Goal: Task Accomplishment & Management: Manage account settings

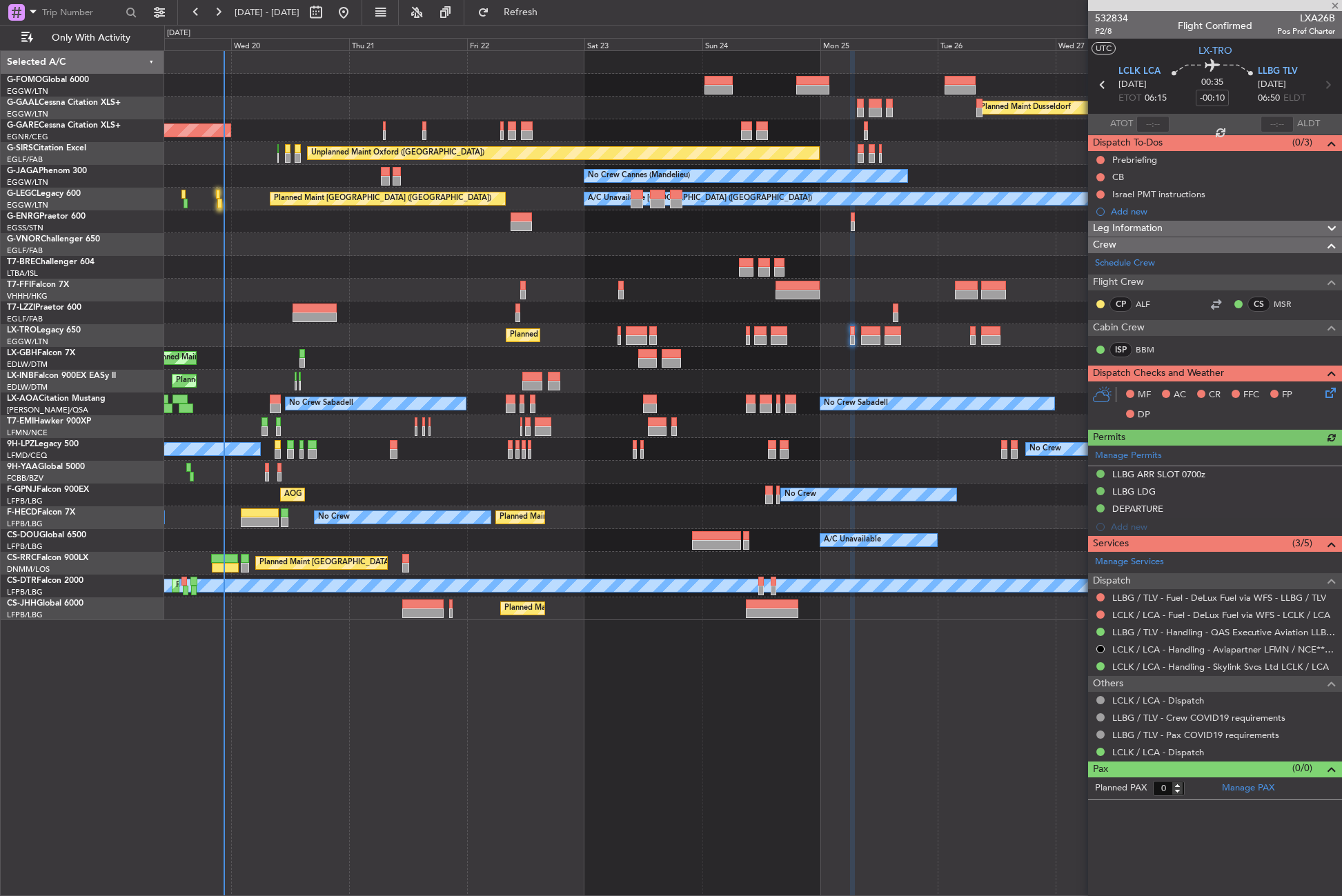
click at [529, 16] on button "Refresh" at bounding box center [512, 13] width 83 height 22
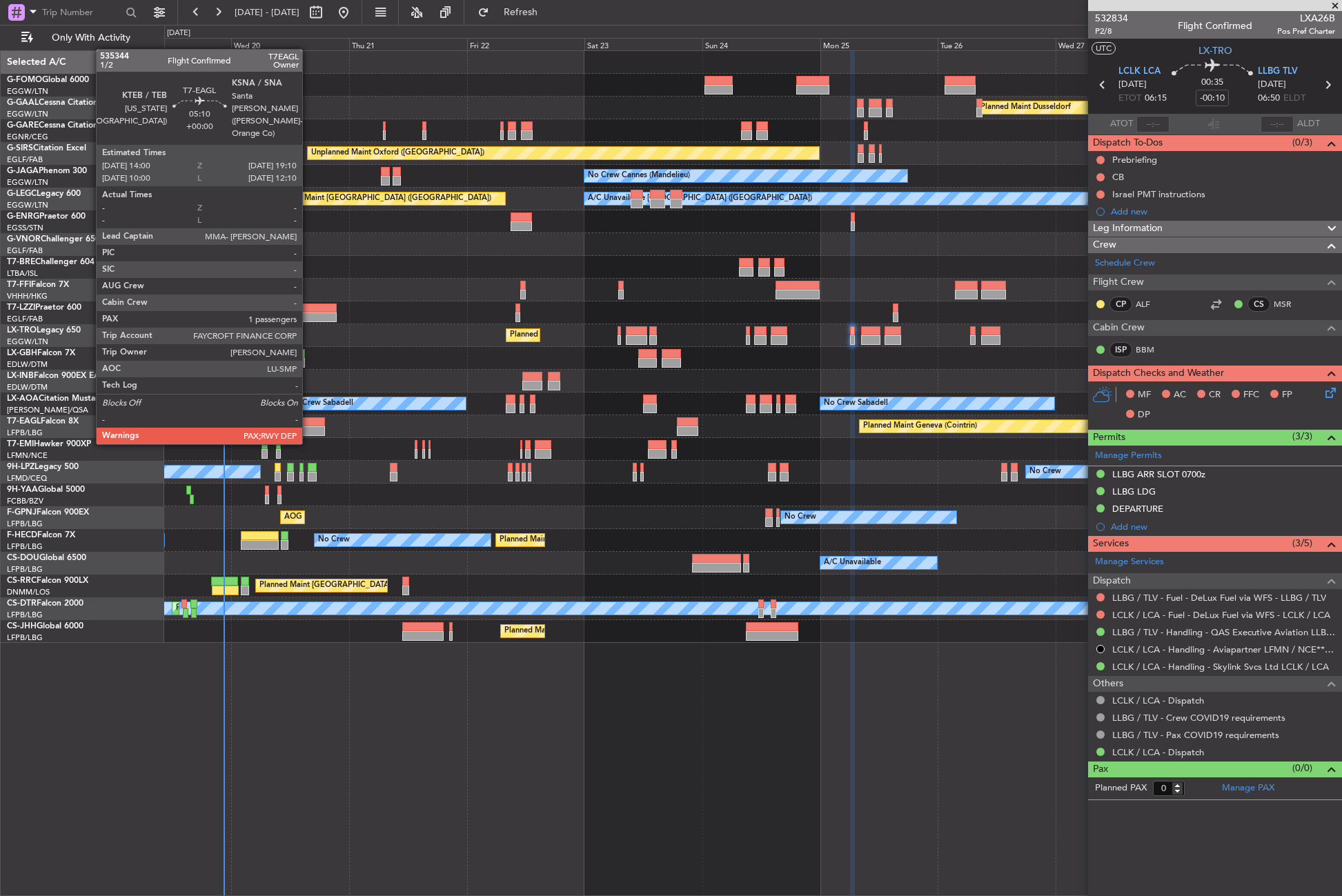
click at [308, 431] on div at bounding box center [312, 431] width 26 height 10
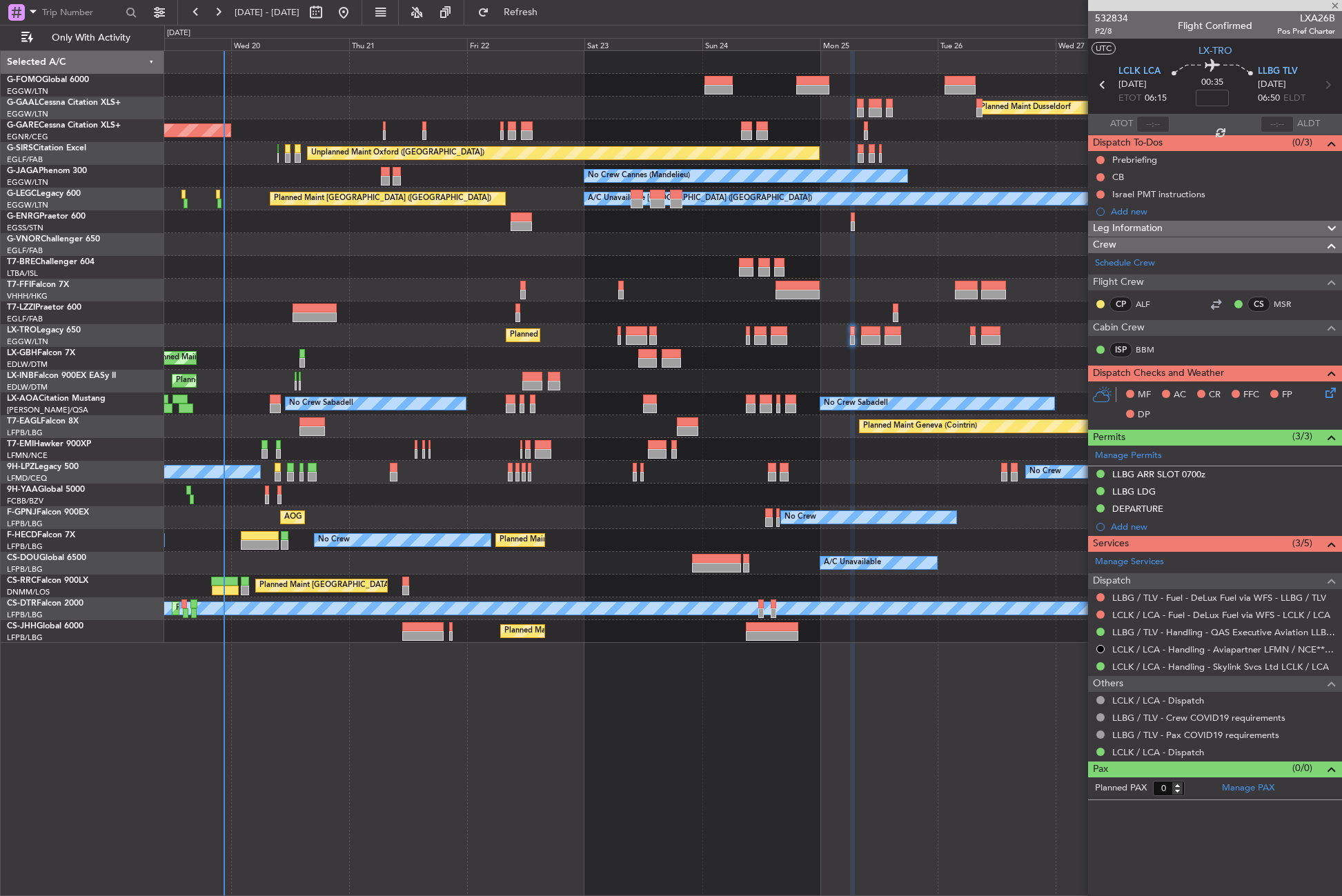
type input "1"
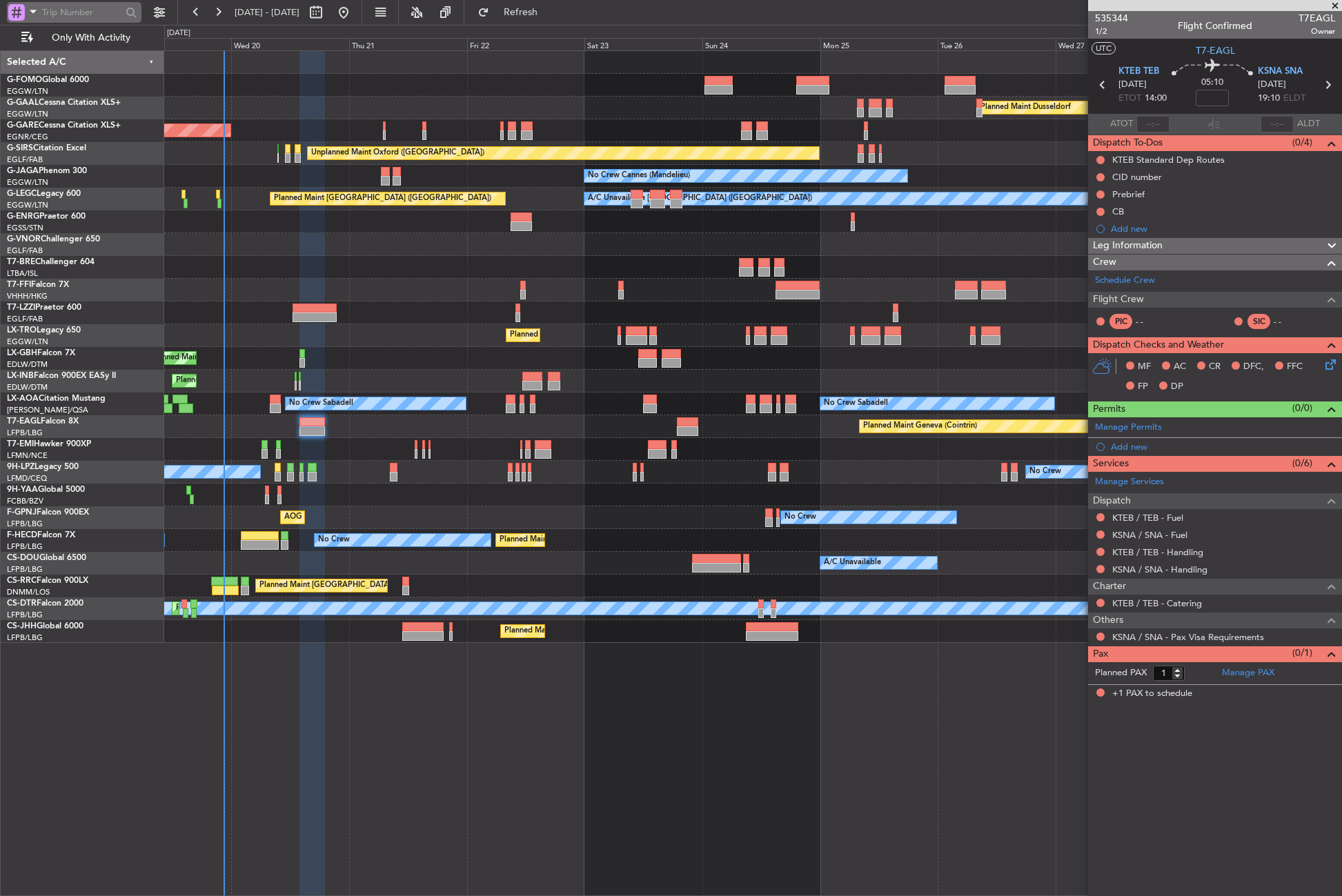
click at [14, 10] on div at bounding box center [16, 13] width 16 height 16
click at [46, 105] on span "Airport" at bounding box center [46, 110] width 29 height 14
click at [51, 10] on input "text" at bounding box center [82, 13] width 80 height 21
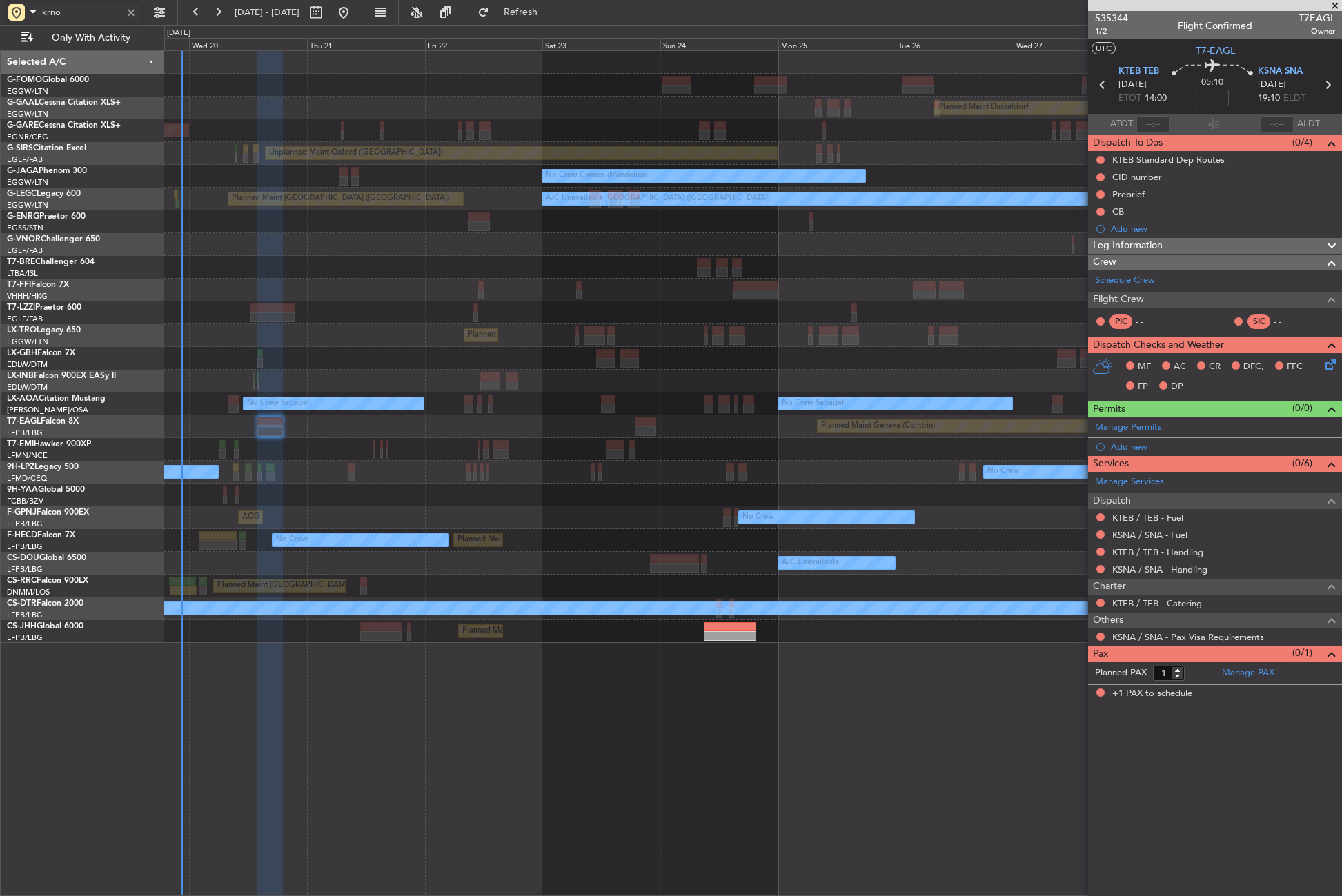
click at [647, 219] on div "Planned Maint Dusseldorf Unplanned Maint [PERSON_NAME] Unplanned Maint [GEOGRAP…" at bounding box center [753, 347] width 1177 height 592
type input "krno"
click at [128, 15] on div at bounding box center [131, 13] width 15 height 15
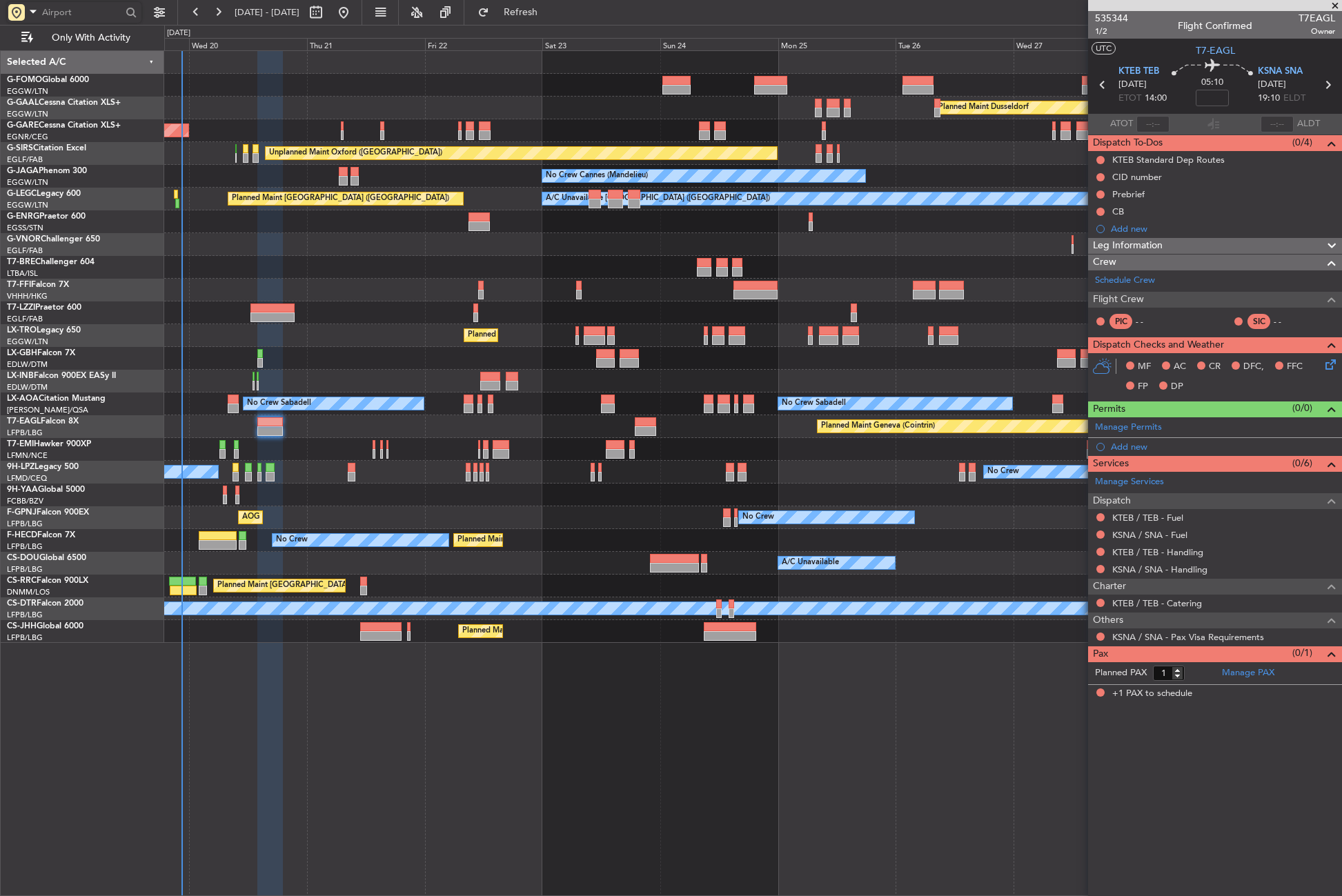
click at [302, 442] on div "Planned Maint [PERSON_NAME]" at bounding box center [753, 449] width 1177 height 23
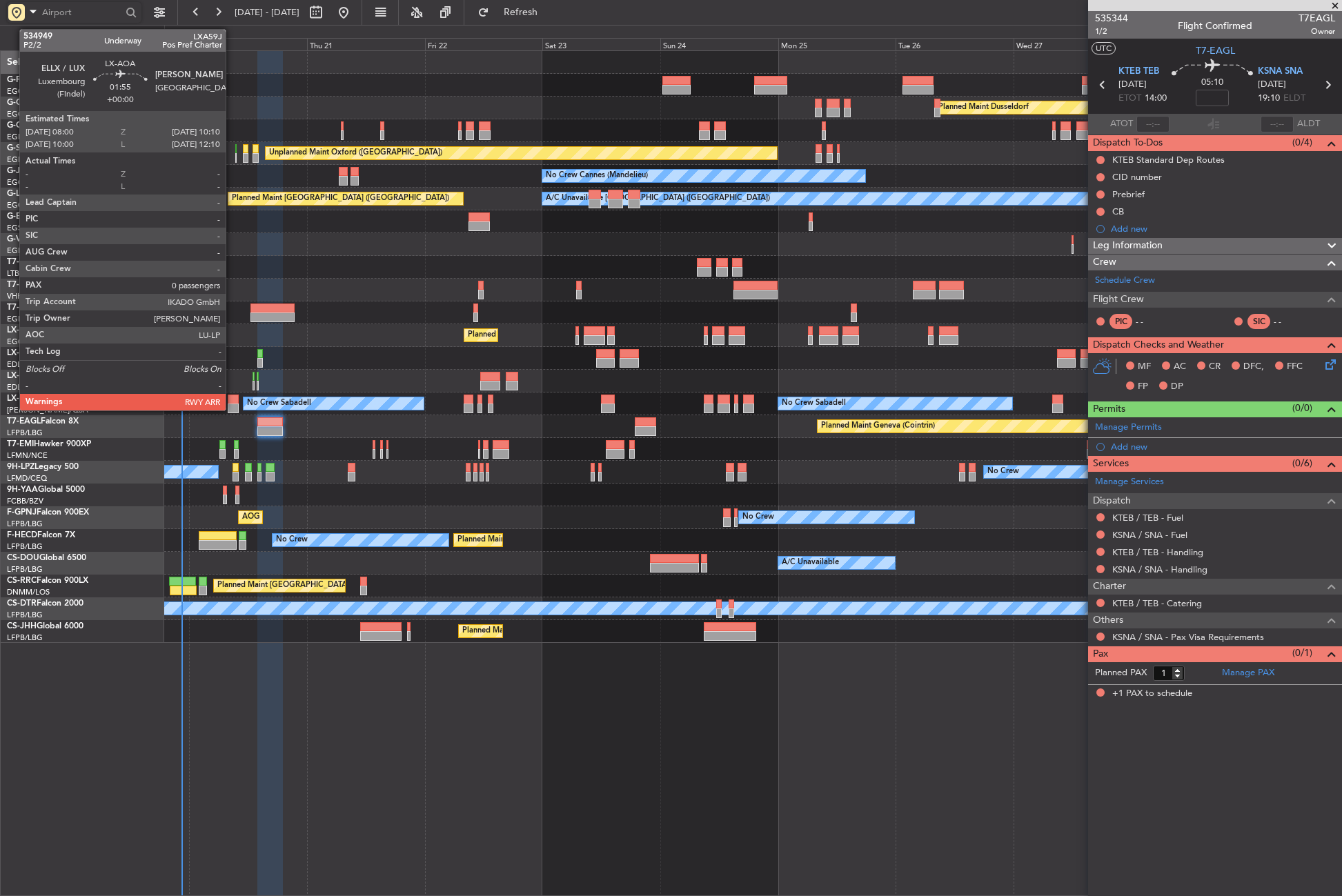
click at [232, 408] on div at bounding box center [233, 408] width 11 height 10
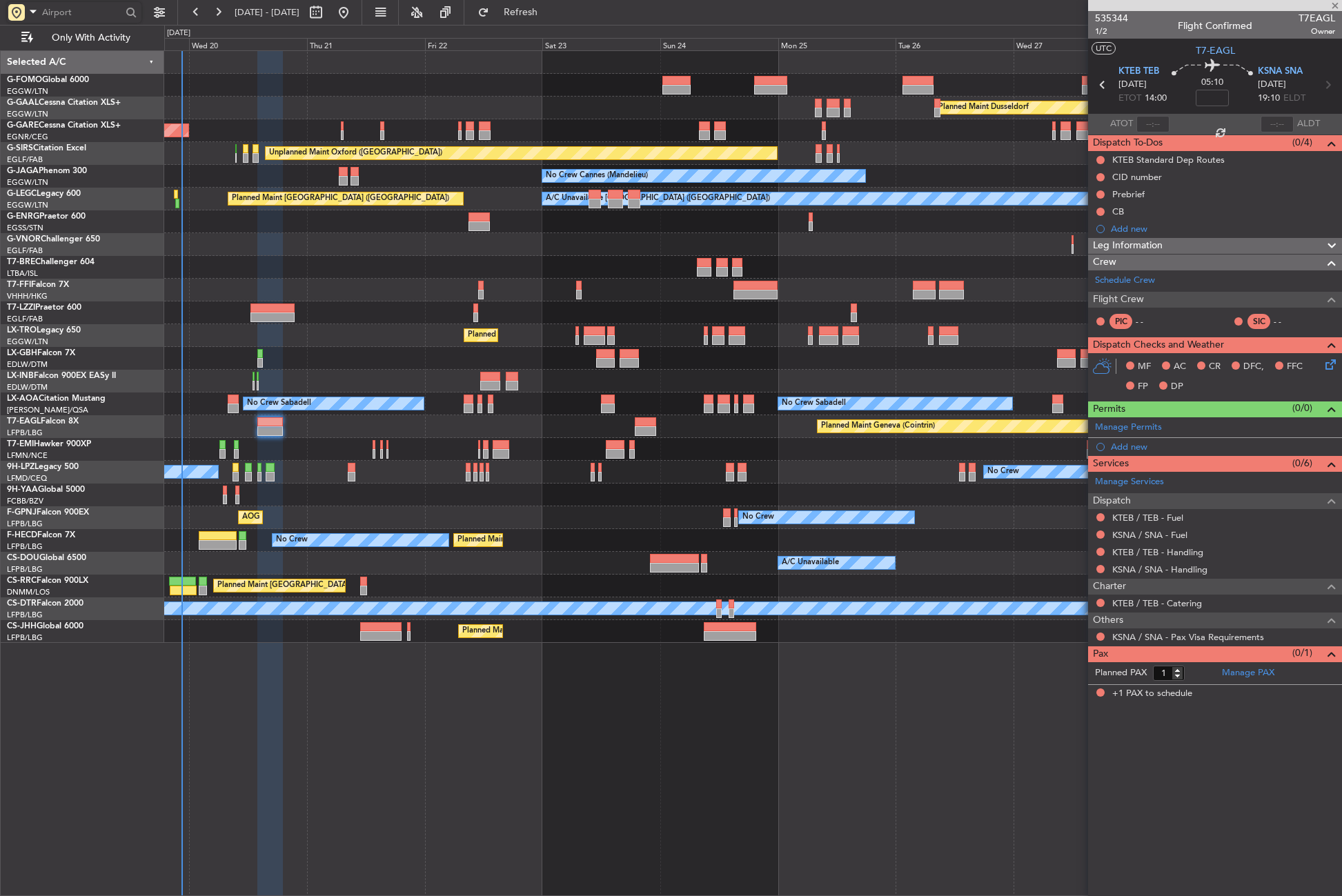
type input "0"
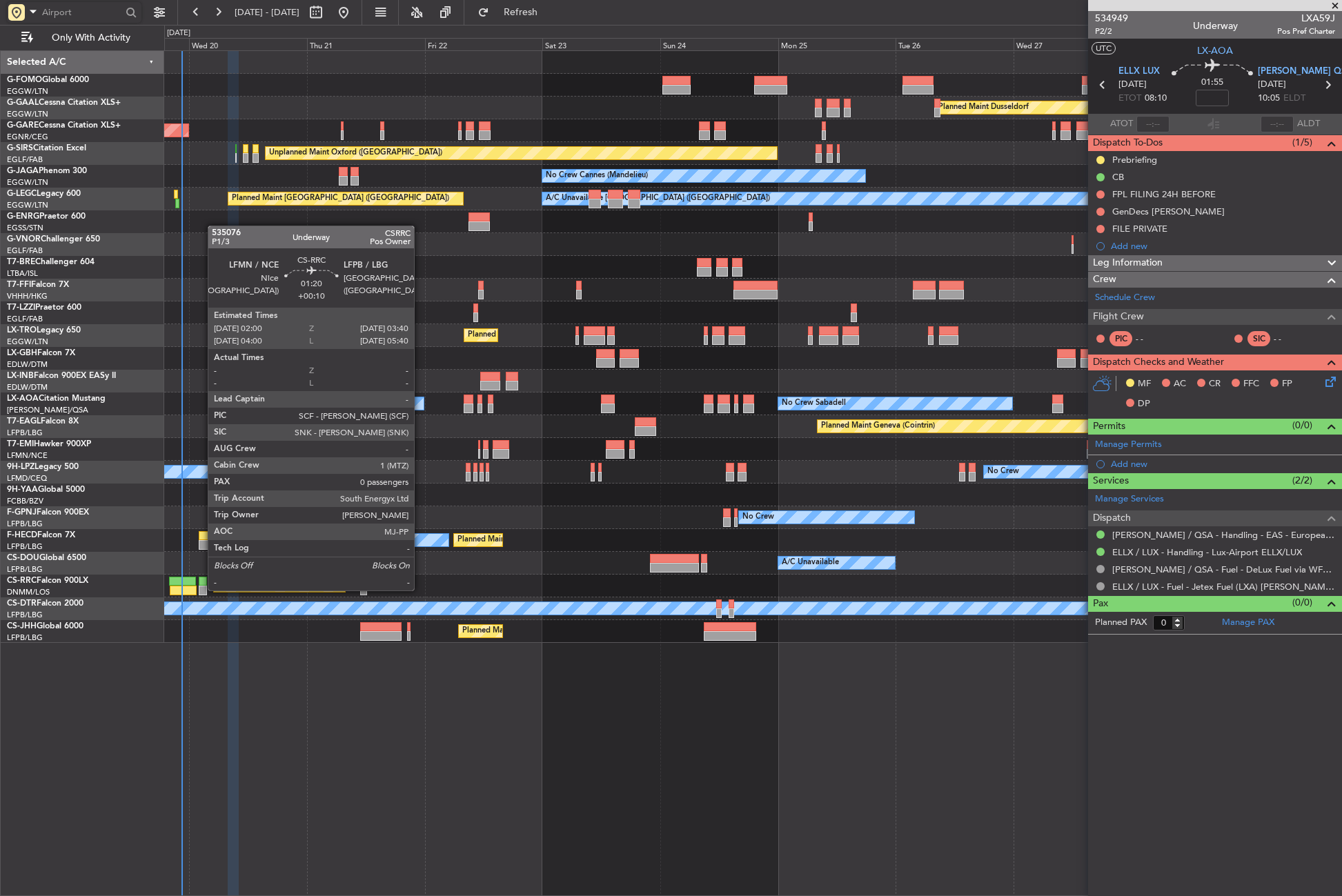
click at [201, 589] on div at bounding box center [202, 590] width 8 height 10
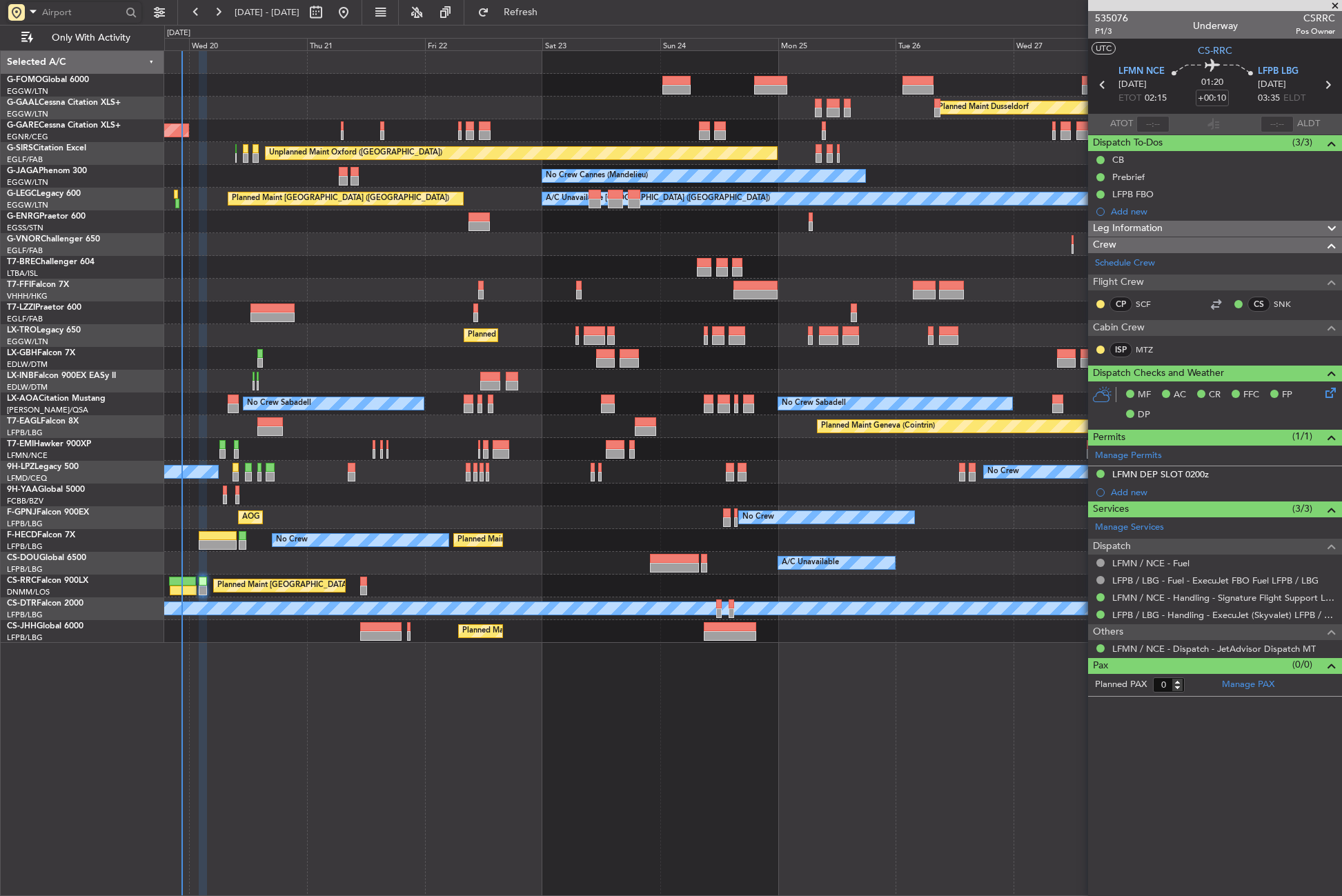
click at [453, 696] on div "Planned Maint Dusseldorf Unplanned Maint [PERSON_NAME] Unplanned Maint [GEOGRAP…" at bounding box center [753, 473] width 1178 height 846
click at [538, 15] on button "Refresh" at bounding box center [512, 13] width 83 height 22
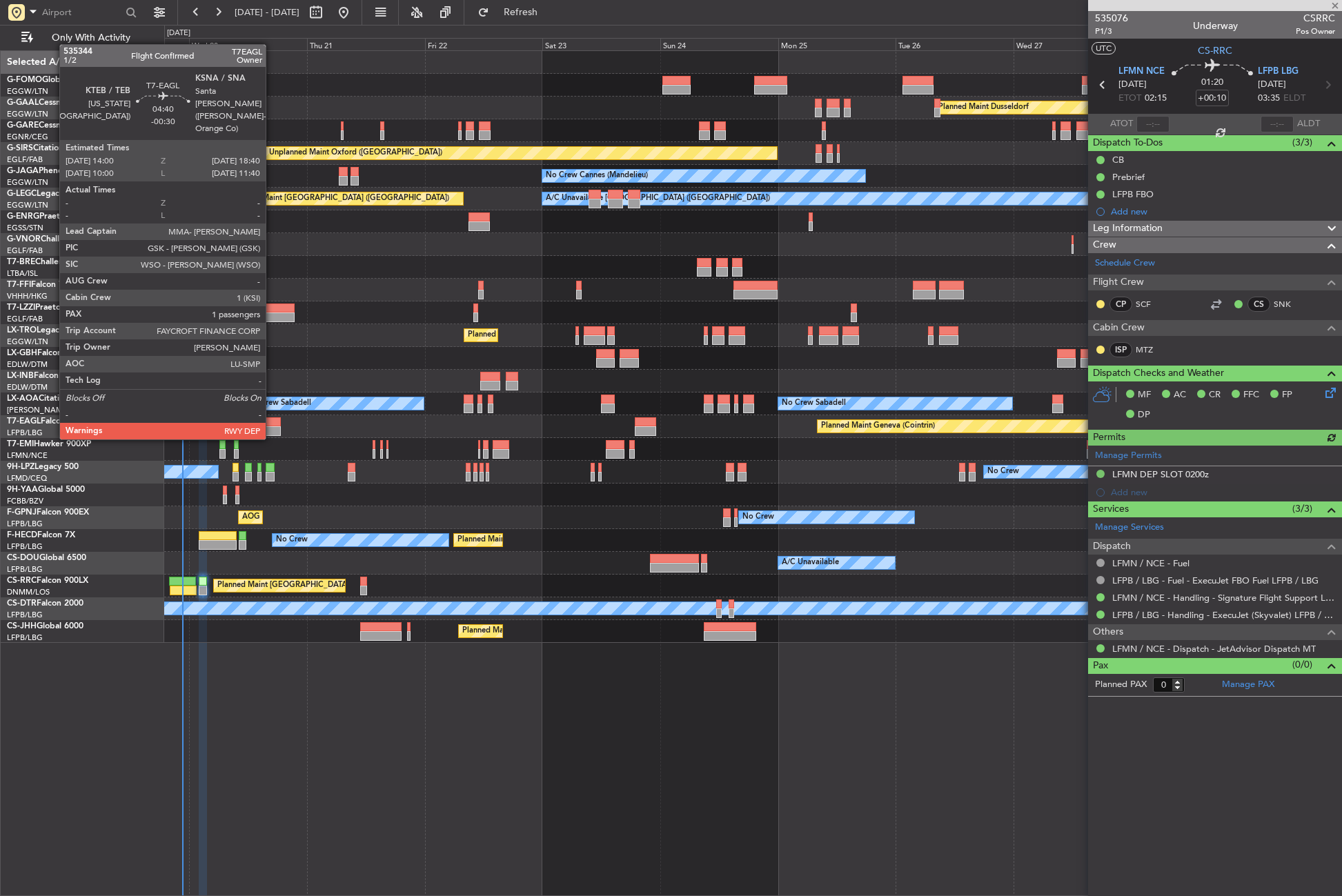
click at [272, 426] on div at bounding box center [269, 422] width 24 height 10
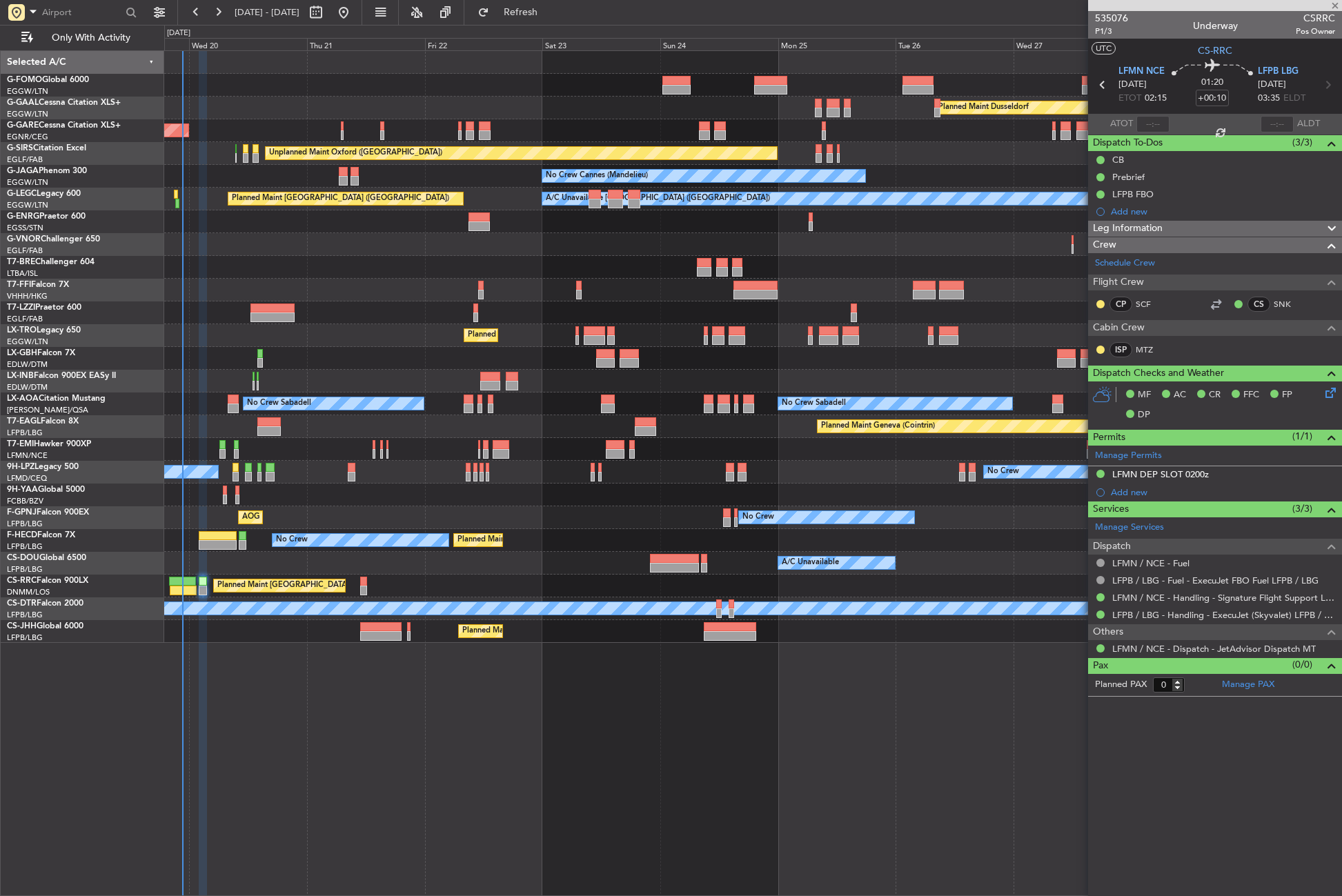
type input "-00:30"
type input "1"
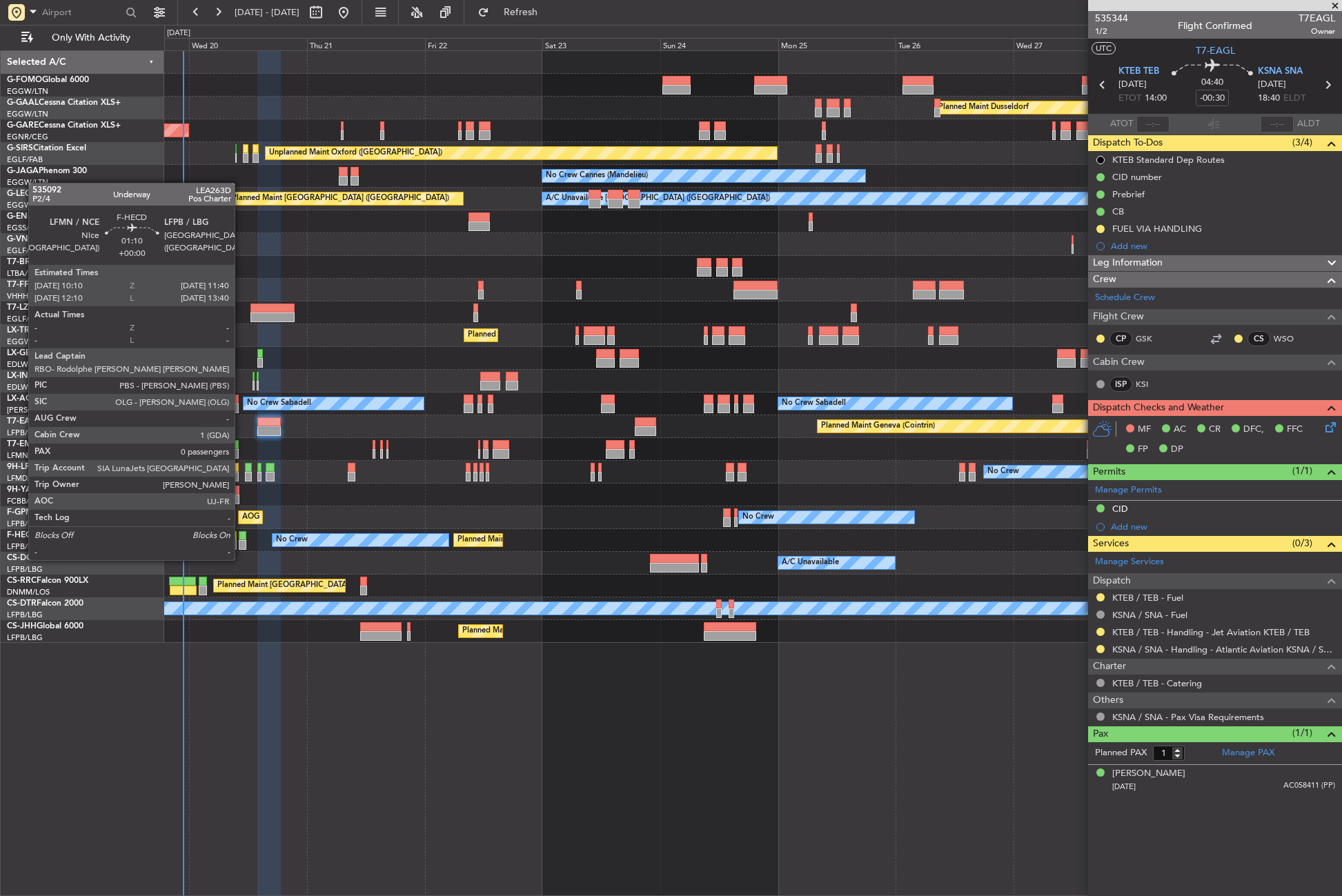
click at [241, 546] on div at bounding box center [243, 545] width 7 height 10
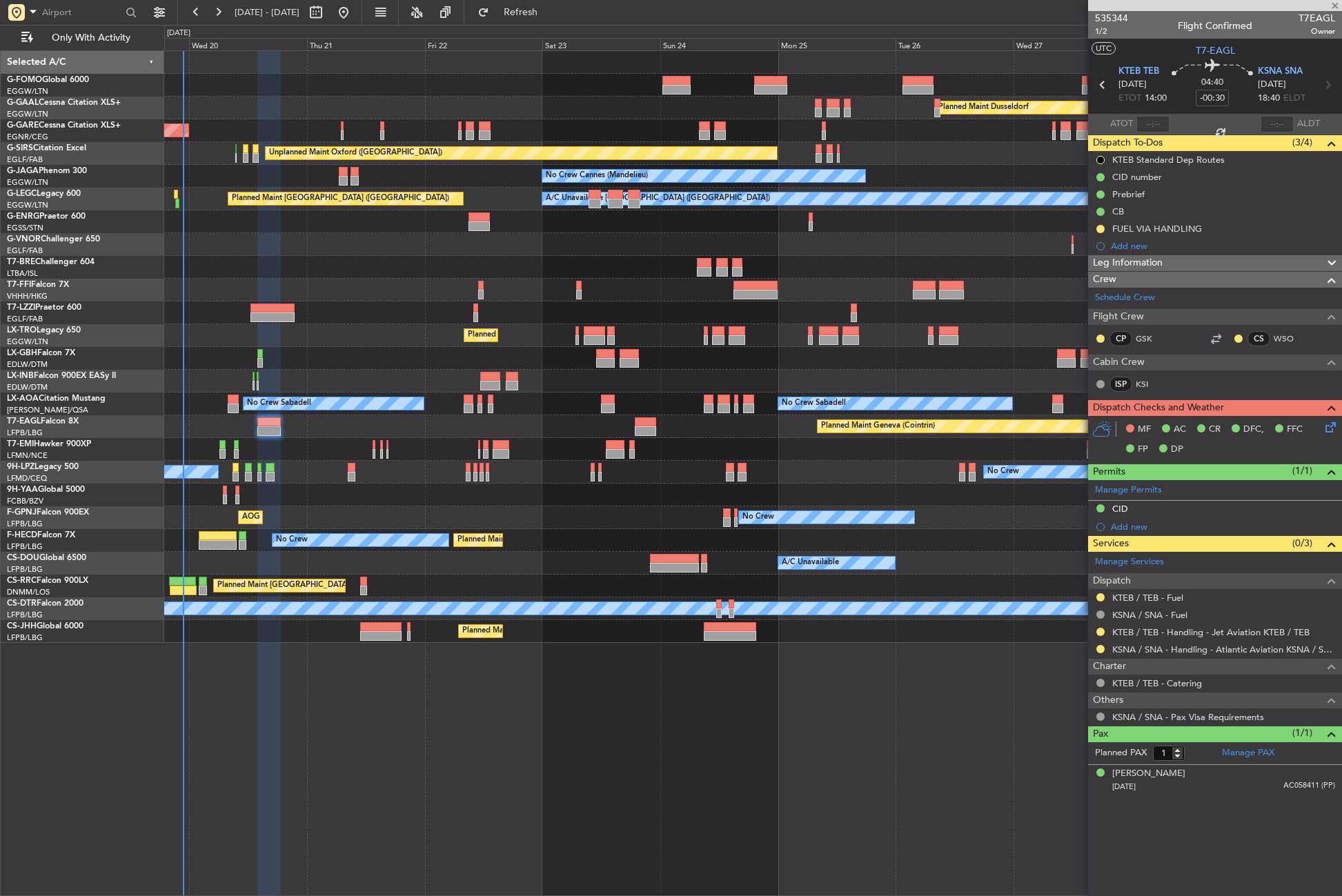
type input "0"
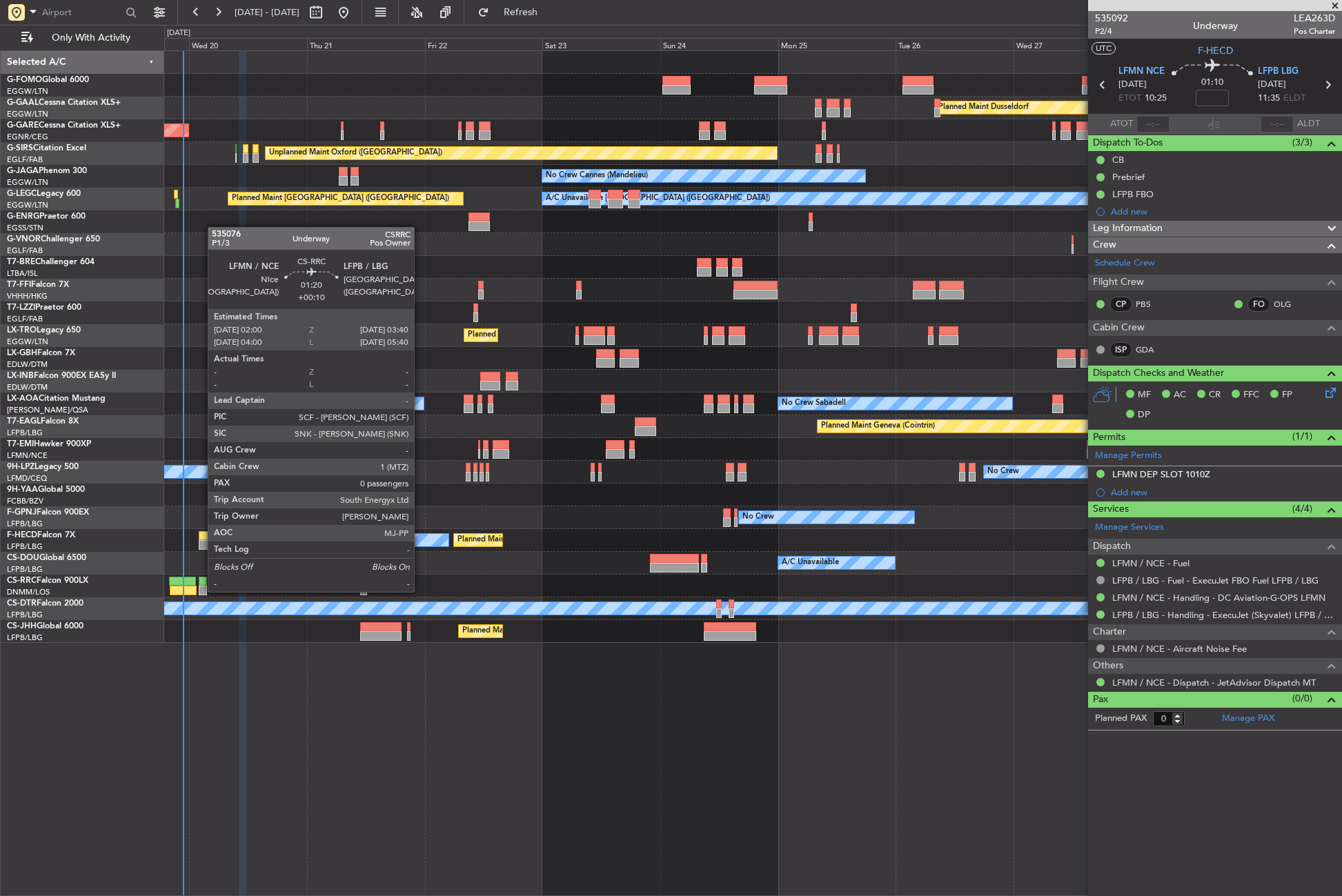
click at [201, 591] on div at bounding box center [202, 590] width 8 height 10
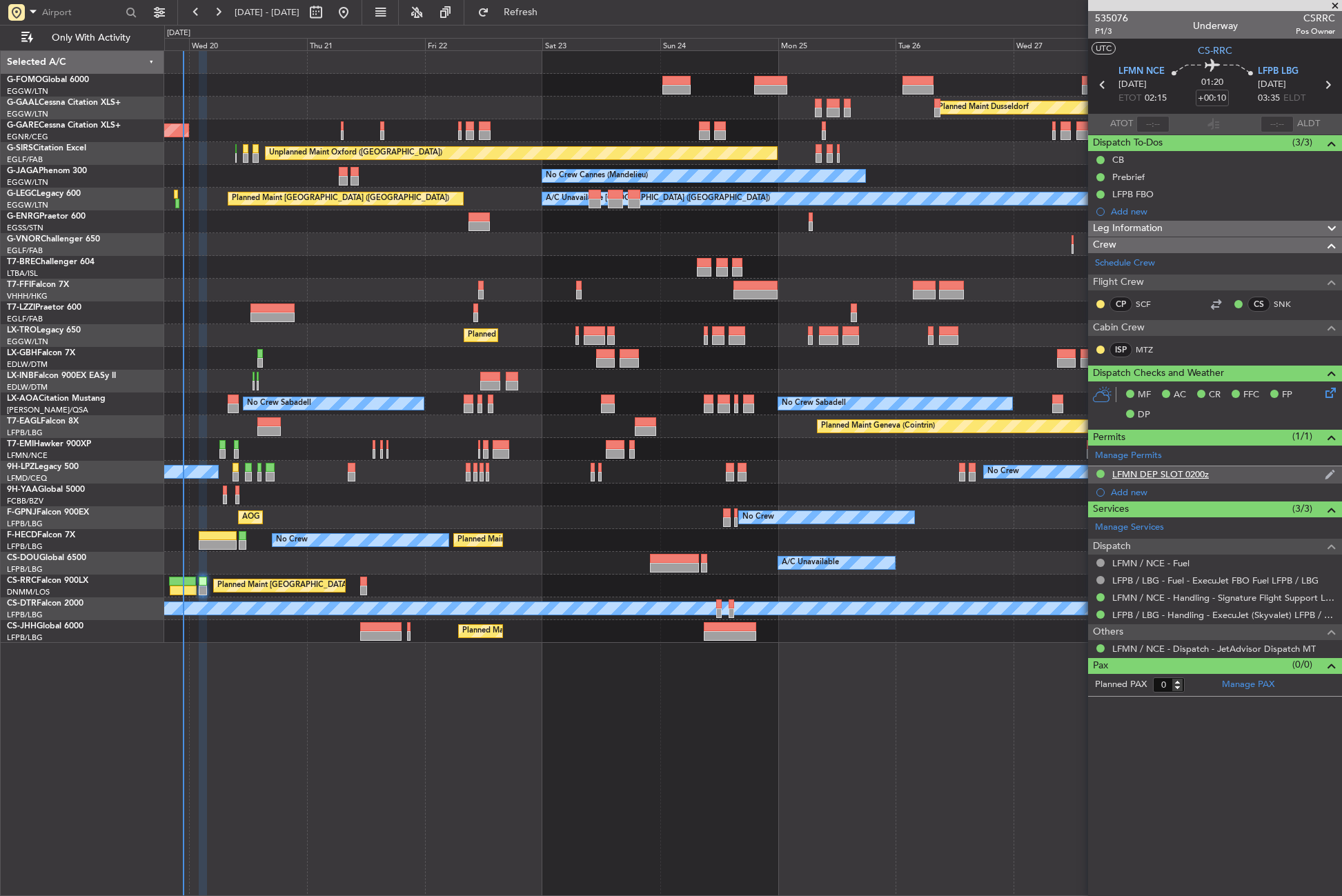
click at [1211, 479] on div "LFMN DEP SLOT 0200z" at bounding box center [1214, 474] width 254 height 17
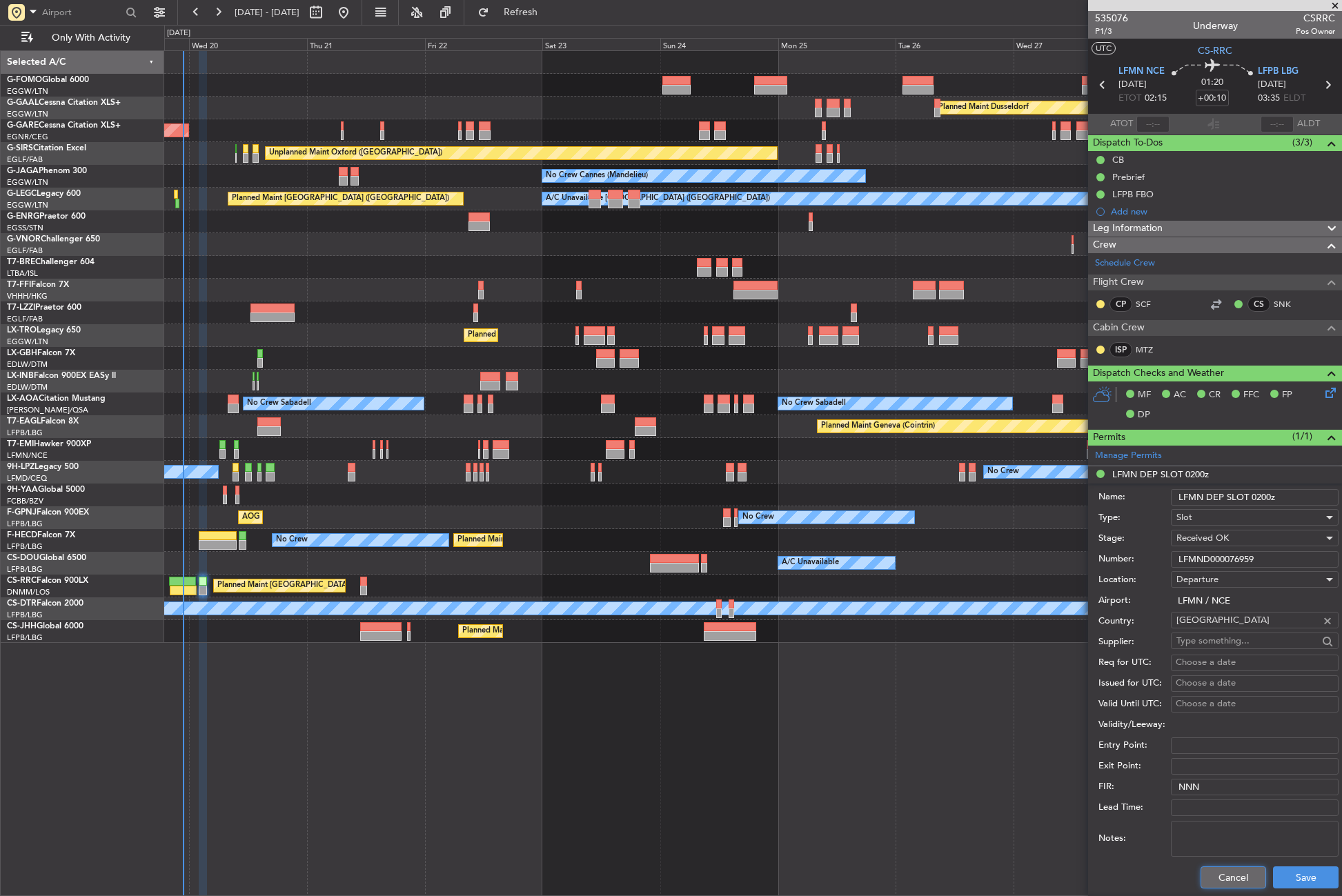
click at [1228, 872] on button "Cancel" at bounding box center [1233, 878] width 66 height 22
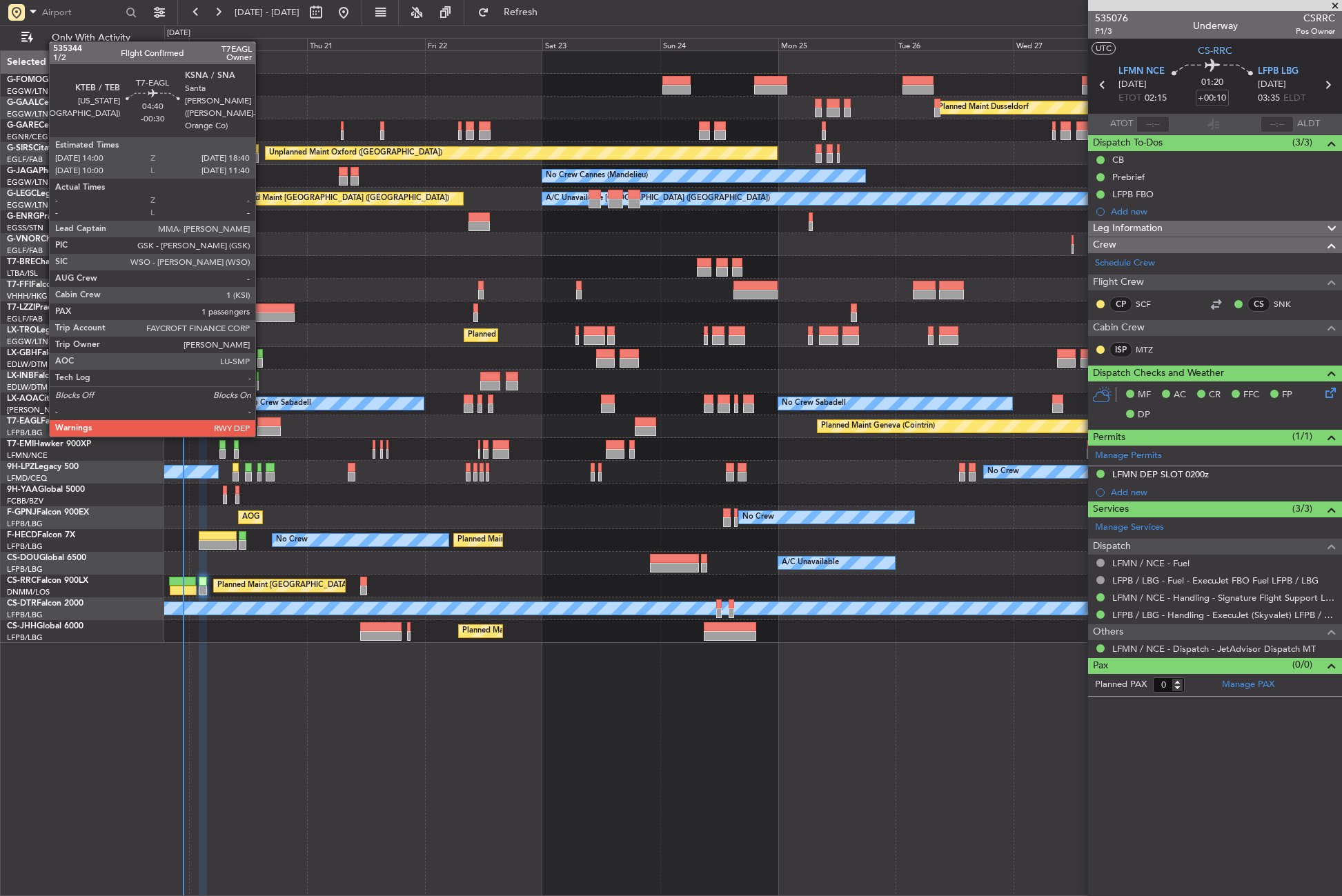
click at [262, 423] on div at bounding box center [269, 422] width 24 height 10
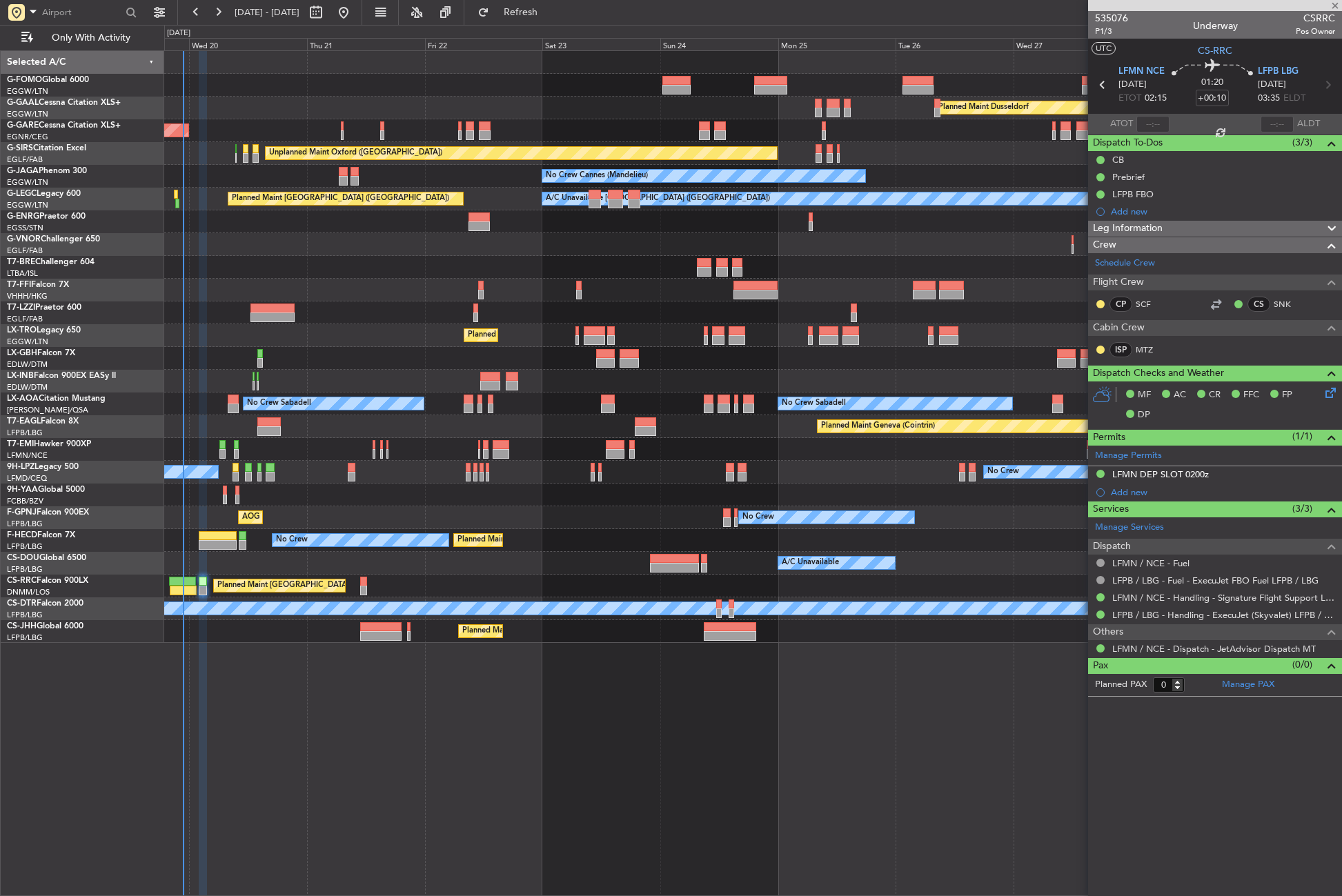
type input "-00:30"
type input "1"
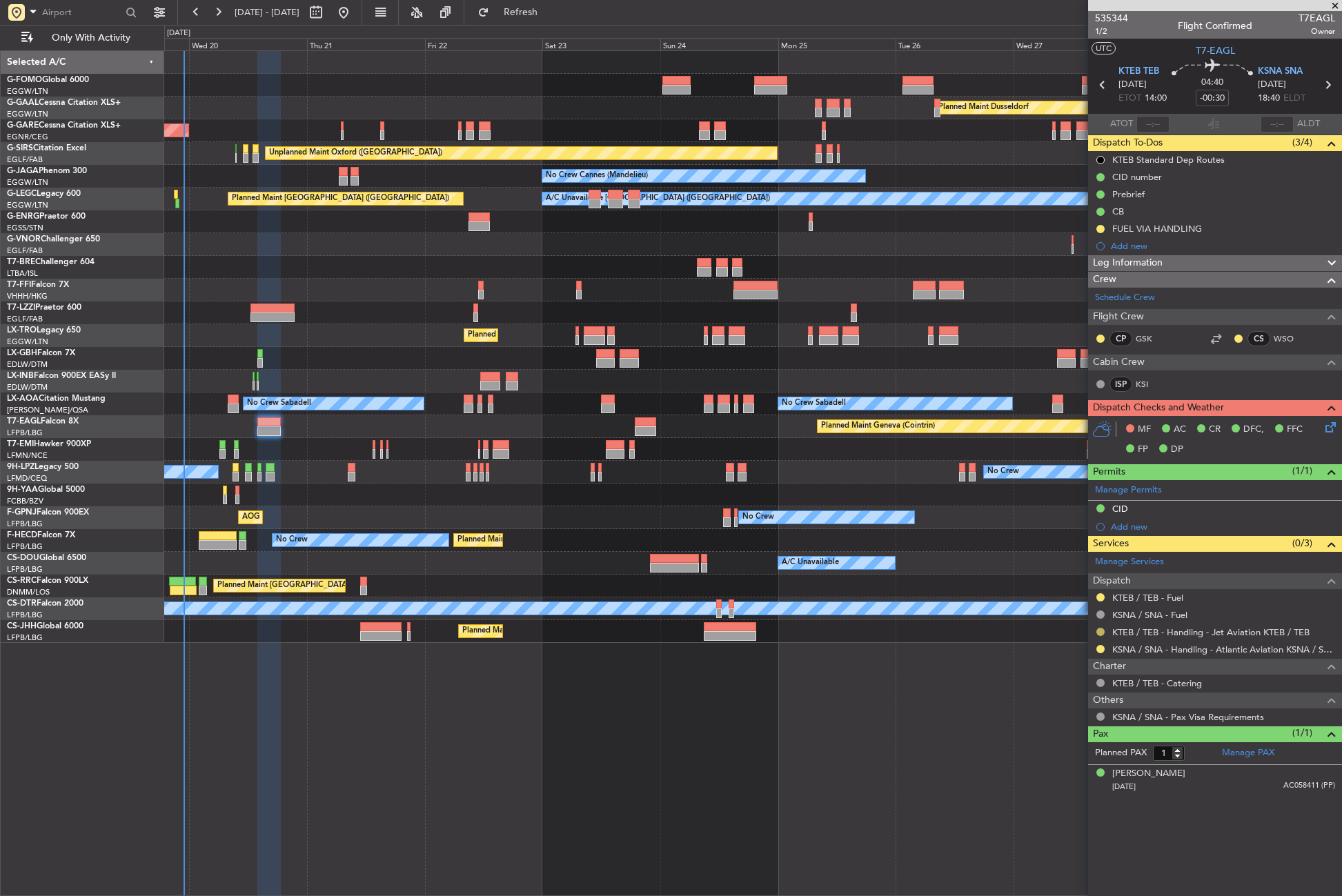
click at [1098, 632] on button at bounding box center [1100, 631] width 8 height 8
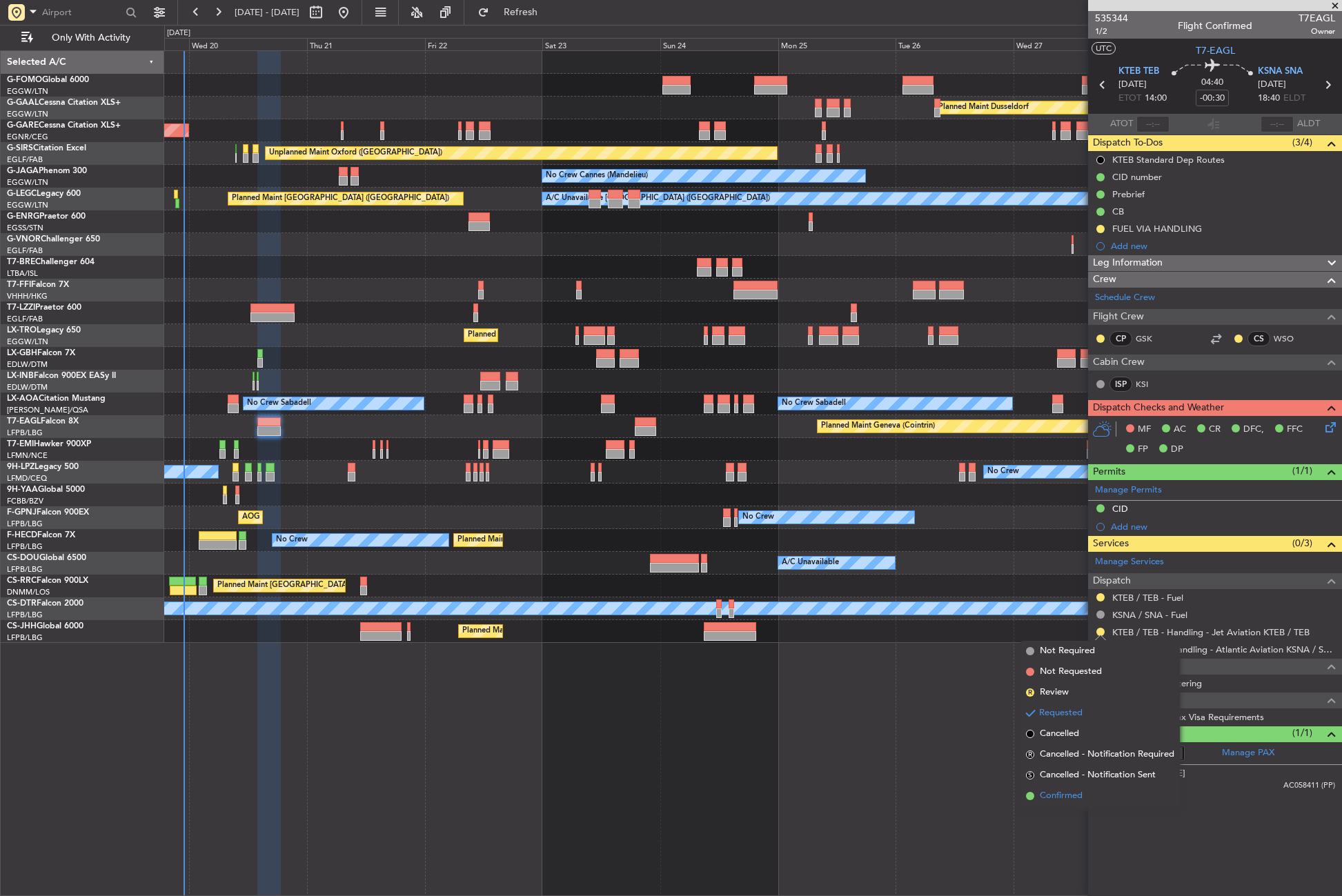
click at [1066, 796] on span "Confirmed" at bounding box center [1061, 796] width 43 height 14
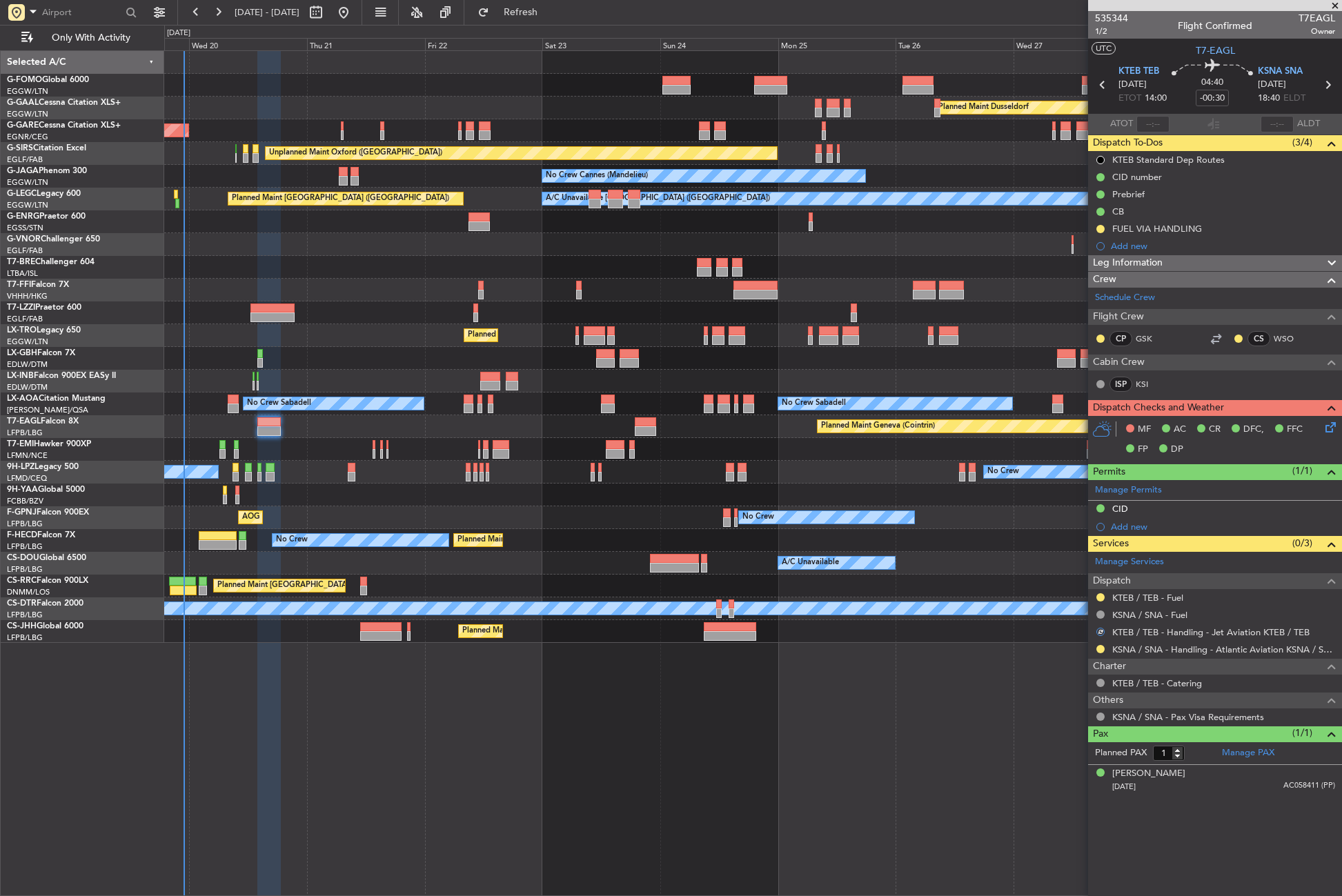
click at [1106, 597] on div "KTEB / TEB - Fuel" at bounding box center [1214, 597] width 254 height 17
click at [1100, 597] on button at bounding box center [1100, 597] width 8 height 8
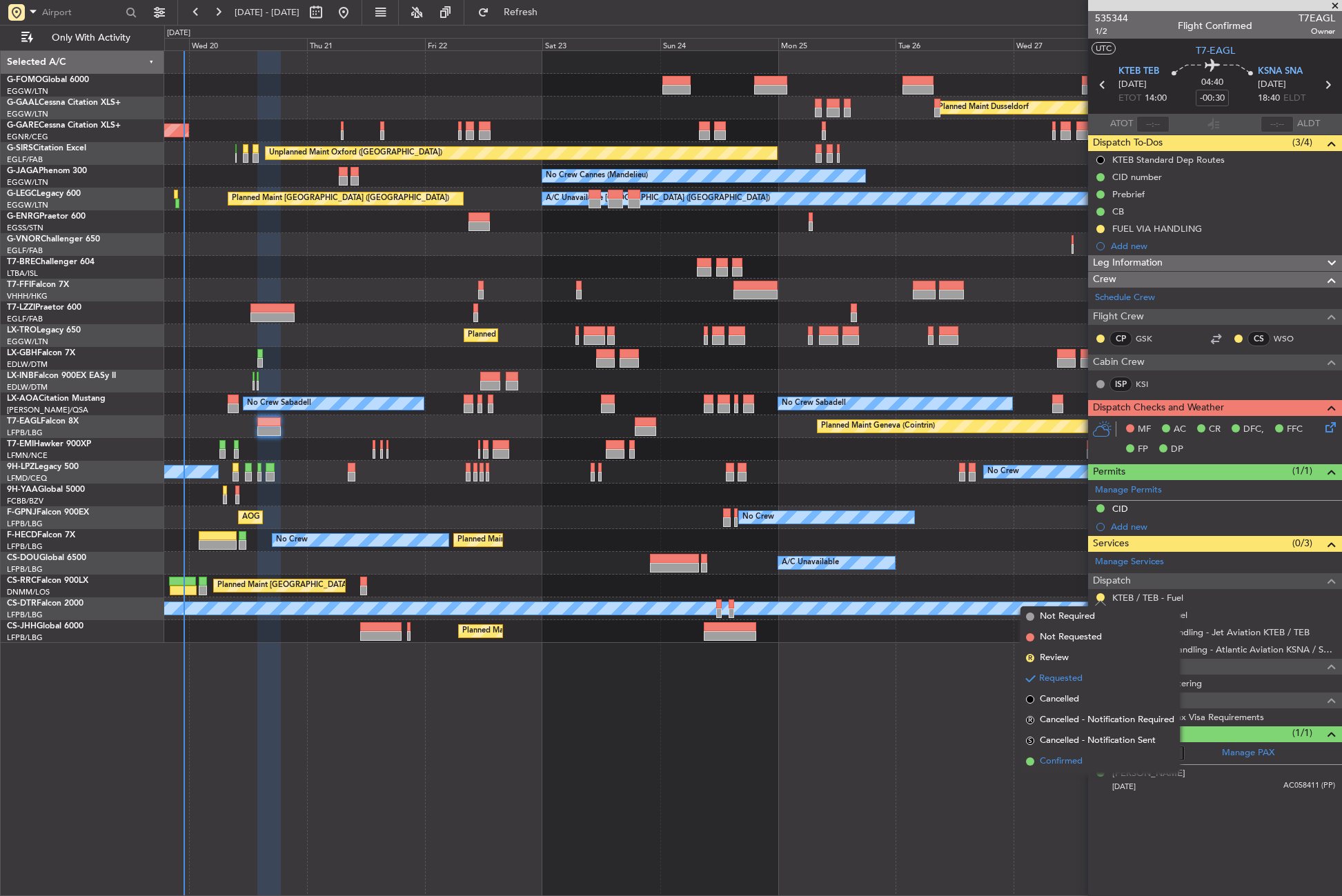
click at [1095, 762] on li "Confirmed" at bounding box center [1100, 762] width 159 height 21
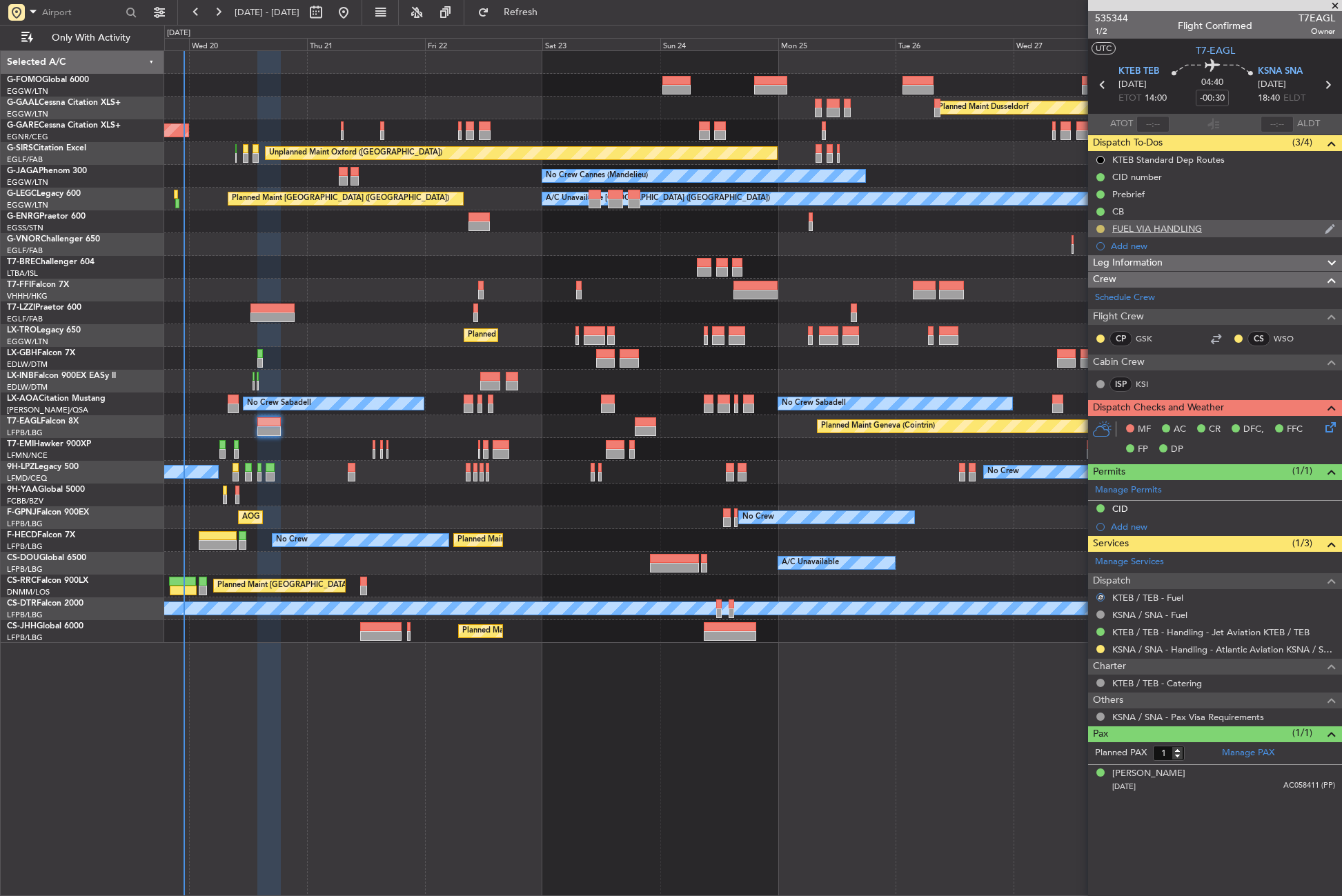
click at [1099, 230] on button at bounding box center [1100, 229] width 8 height 8
click at [1079, 295] on li "Completed" at bounding box center [1101, 290] width 74 height 21
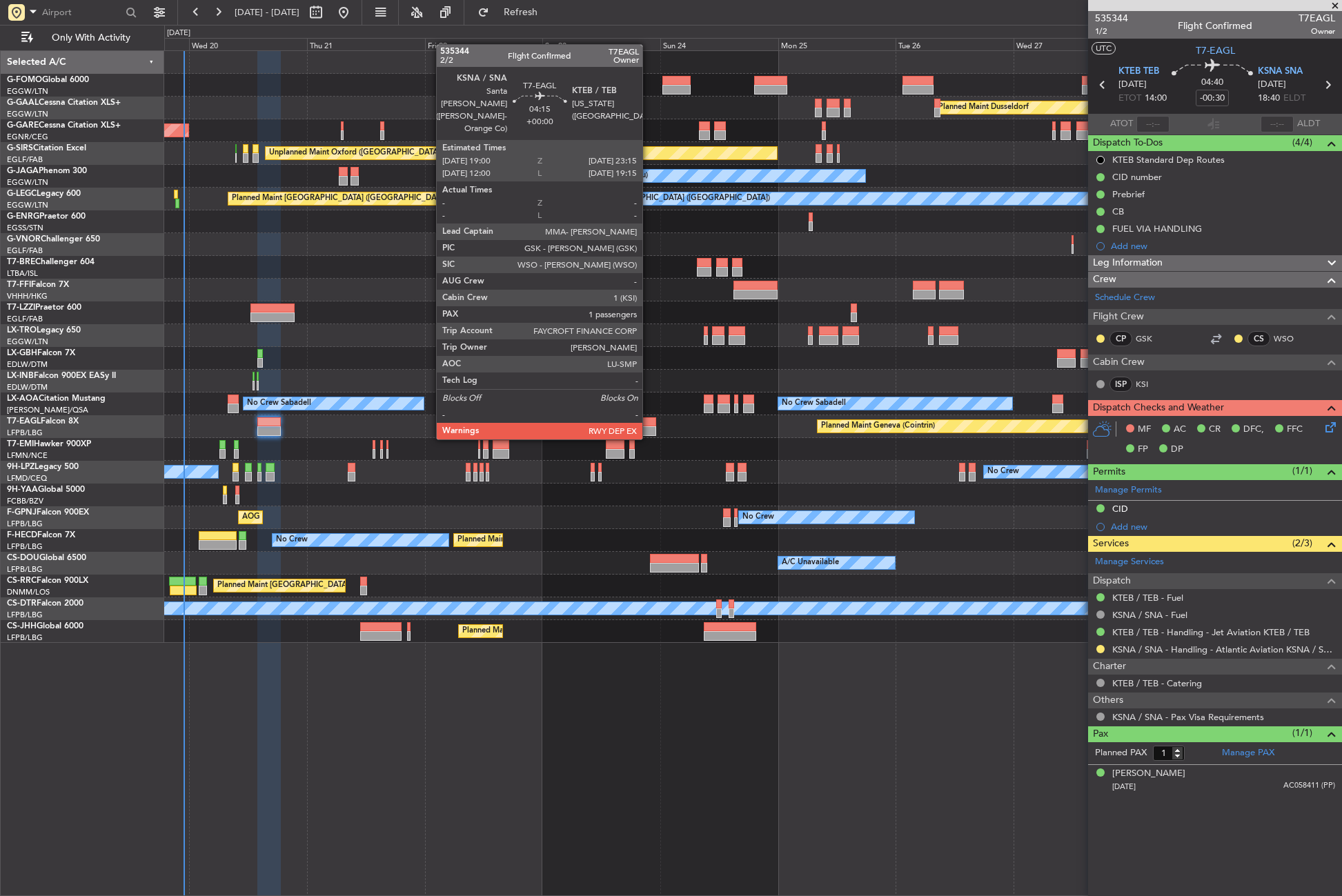
click at [648, 426] on div at bounding box center [645, 422] width 21 height 10
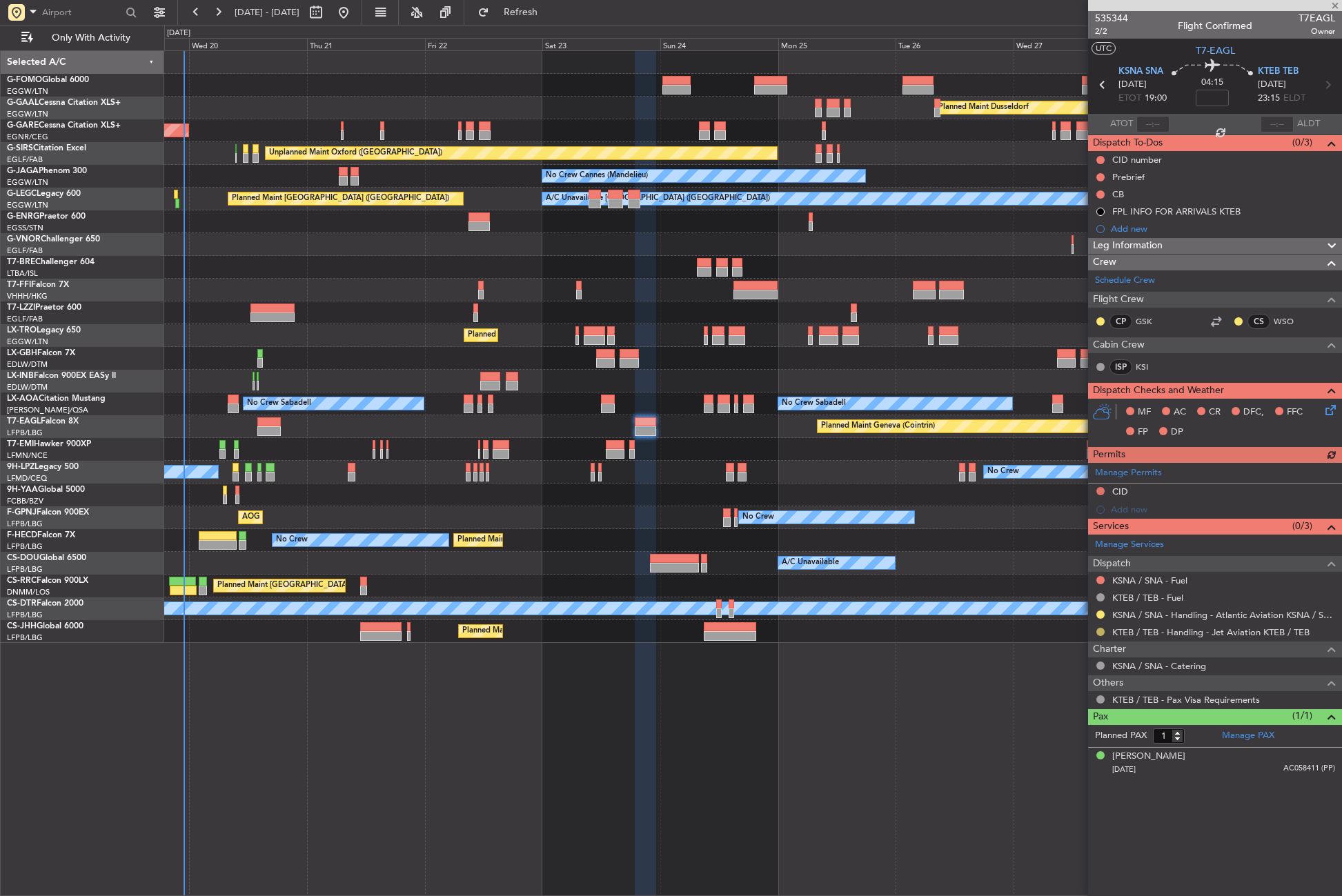
click at [1101, 631] on button at bounding box center [1100, 631] width 8 height 8
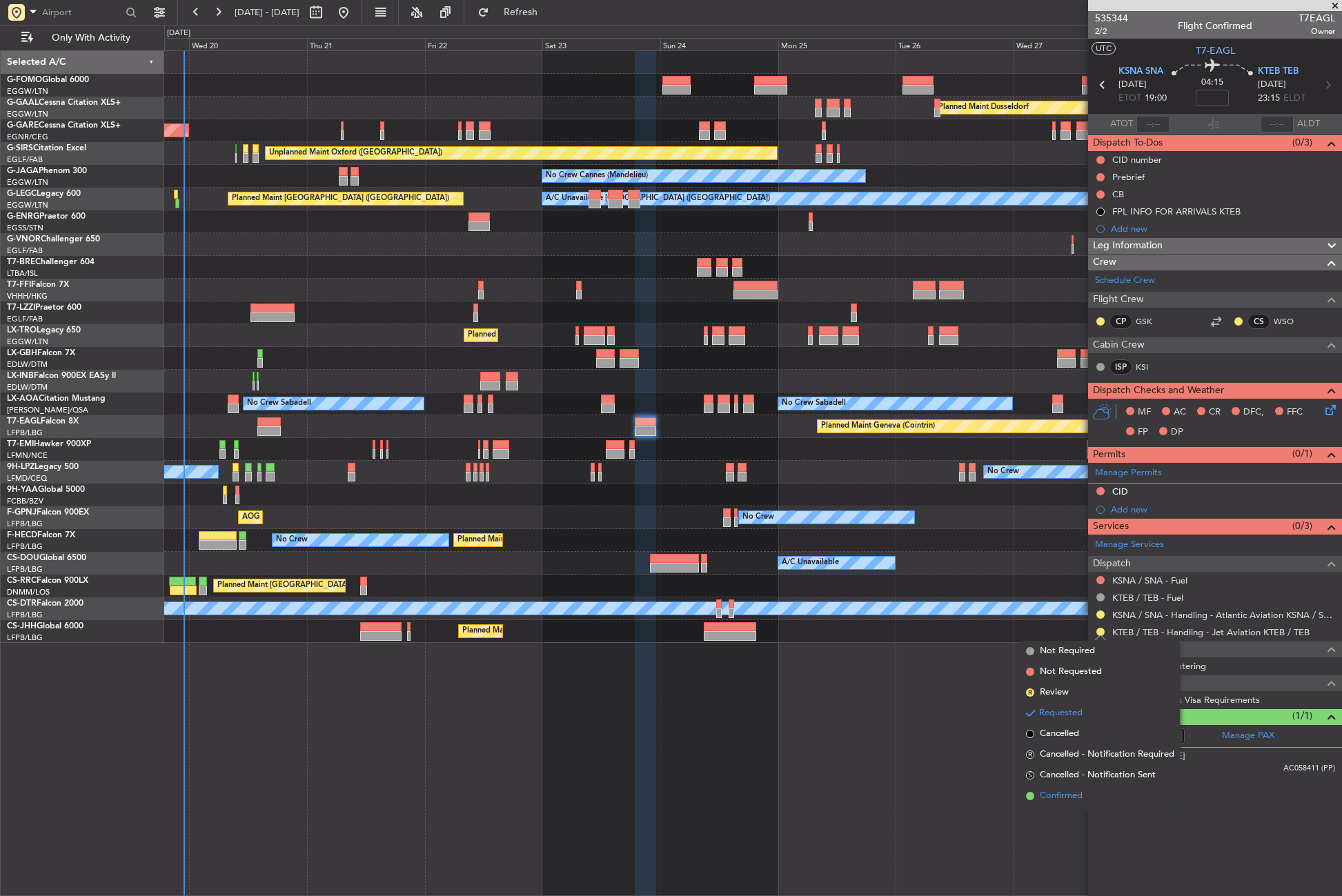
click at [1034, 792] on li "Confirmed" at bounding box center [1100, 796] width 159 height 21
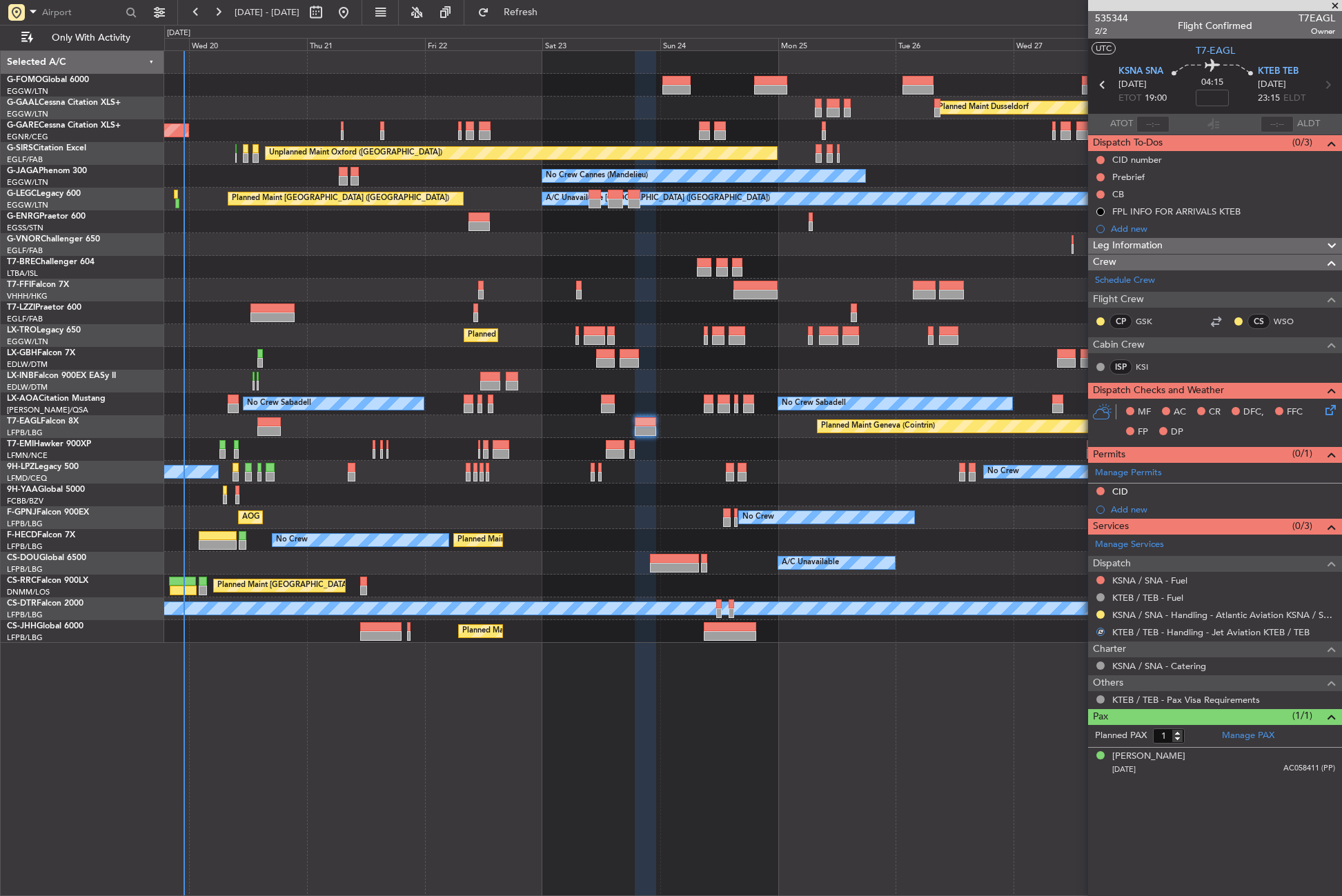
click at [886, 757] on div "Planned Maint Dusseldorf Unplanned Maint [PERSON_NAME] Unplanned Maint [GEOGRAP…" at bounding box center [753, 473] width 1178 height 846
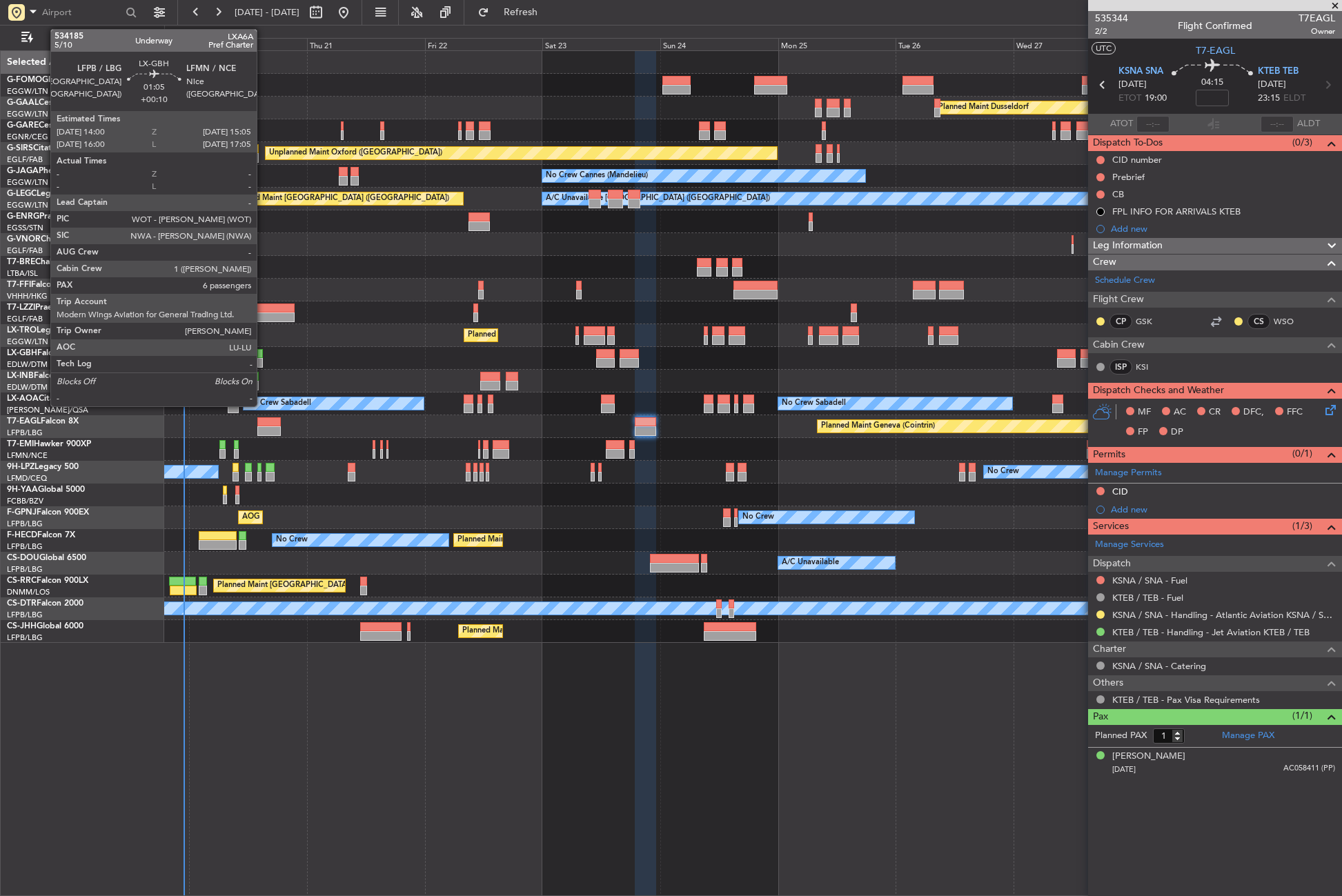
click at [263, 360] on div at bounding box center [260, 363] width 5 height 10
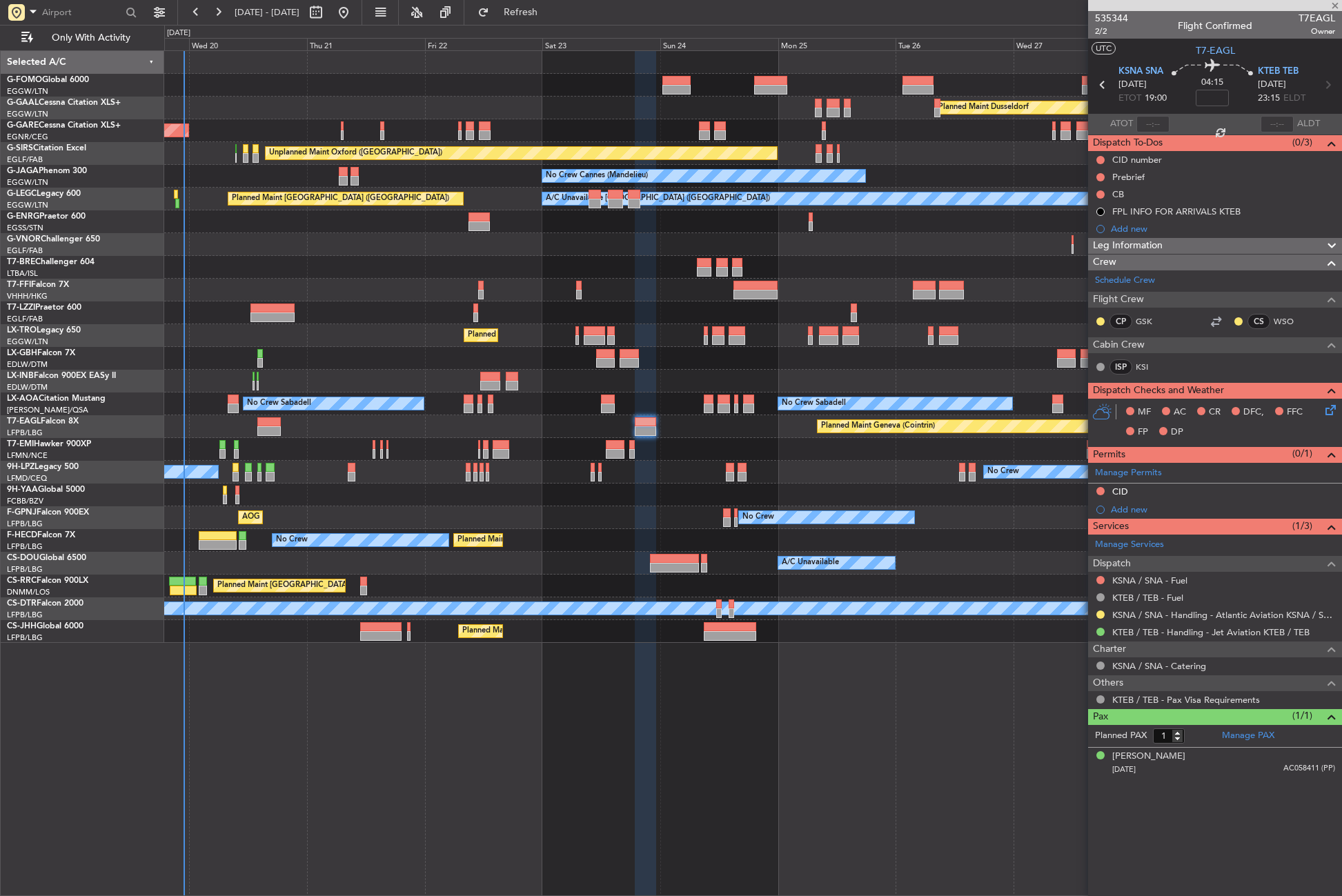
type input "+00:10"
type input "6"
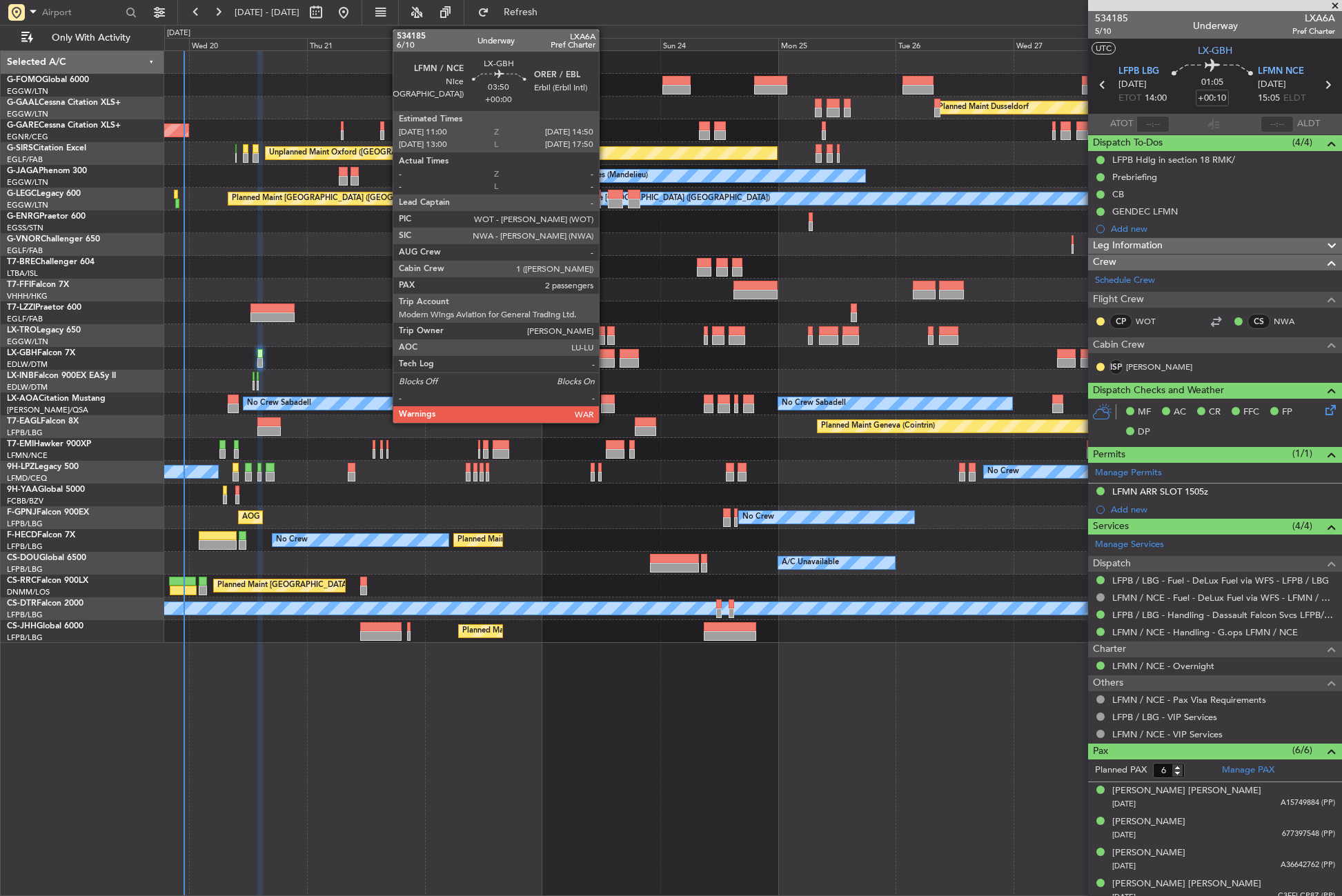
click at [605, 360] on div at bounding box center [605, 363] width 19 height 10
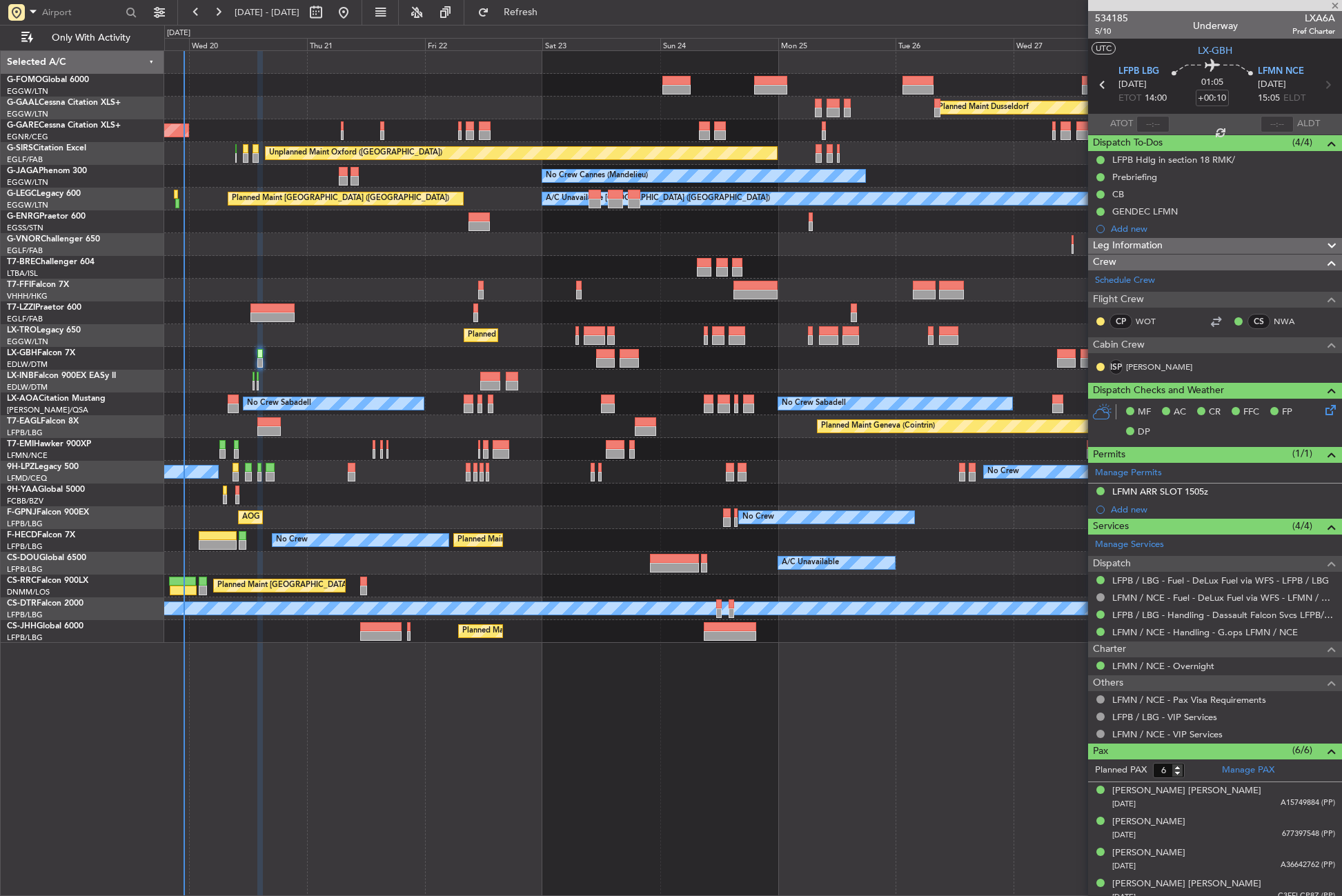
type input "2"
